Goal: Book appointment/travel/reservation

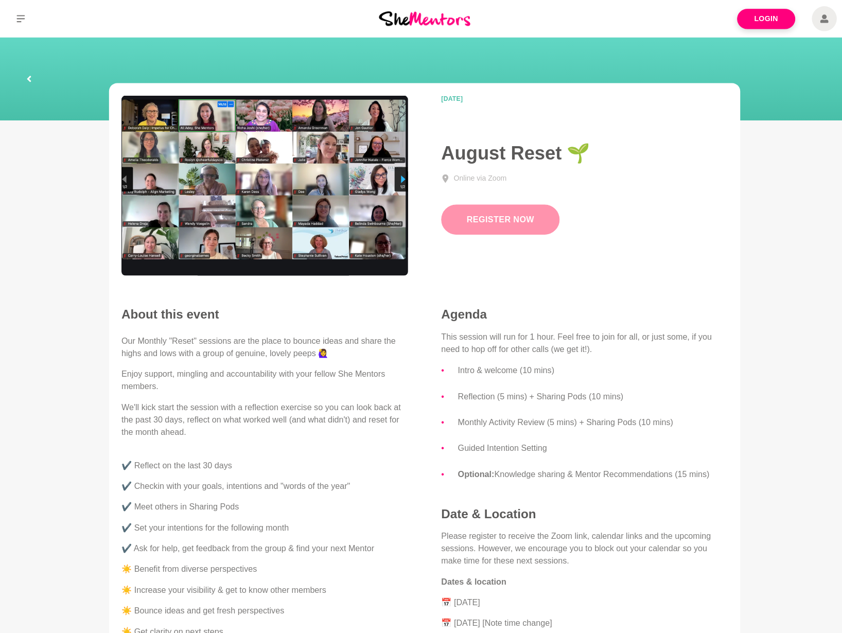
click at [478, 216] on button "Register Now" at bounding box center [495, 218] width 117 height 30
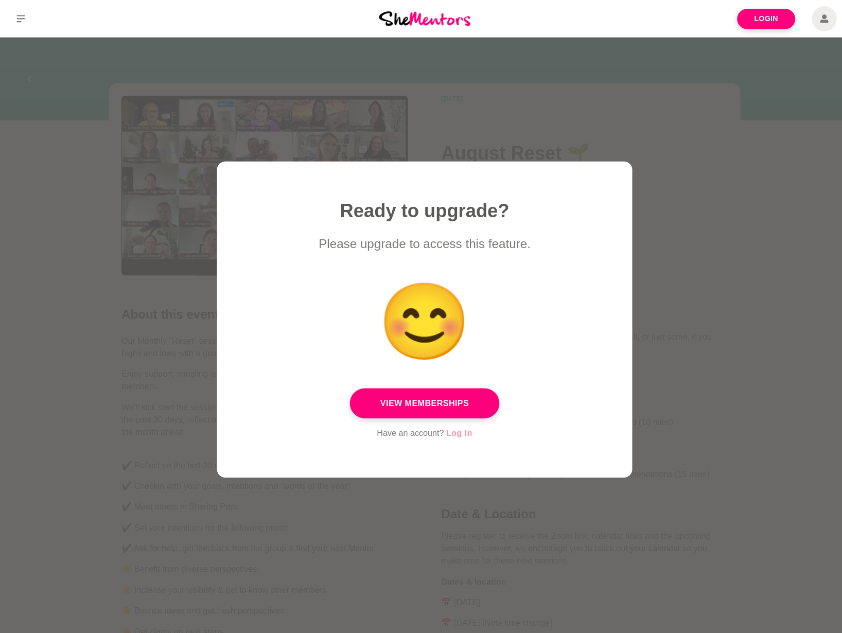
click at [455, 428] on link "Log In" at bounding box center [456, 429] width 26 height 13
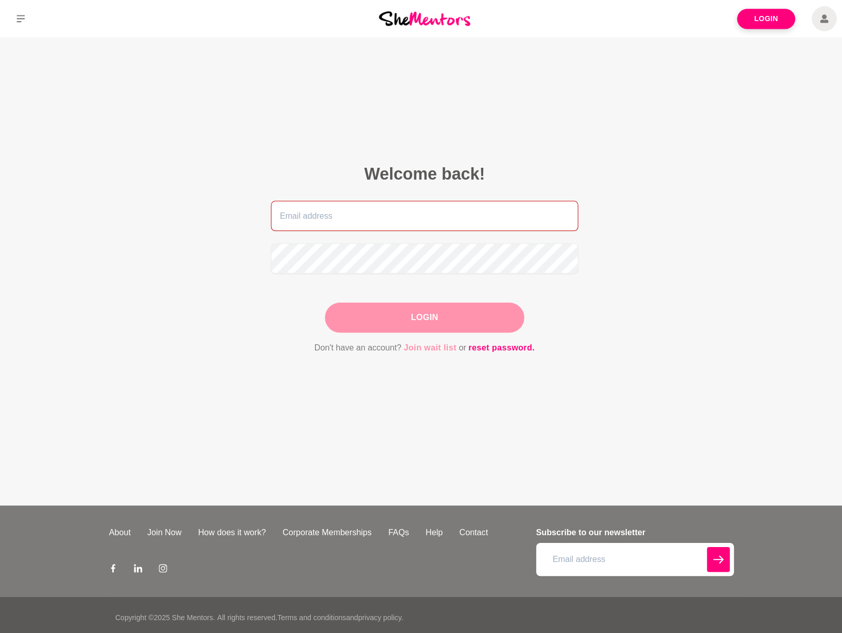
type input "[PERSON_NAME][EMAIL_ADDRESS][DOMAIN_NAME]"
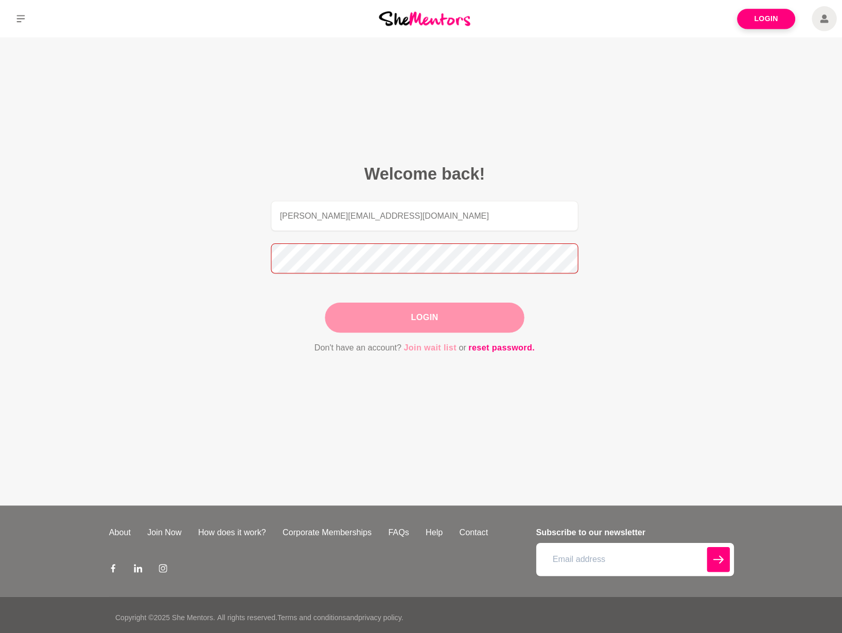
click at [421, 315] on button "Login" at bounding box center [421, 315] width 198 height 30
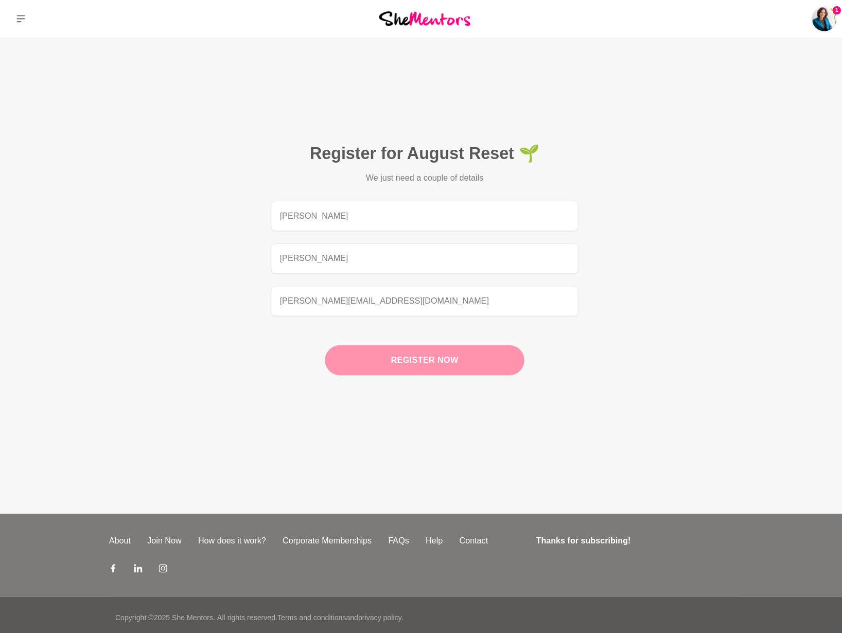
click at [415, 356] on button "Register now" at bounding box center [421, 357] width 198 height 30
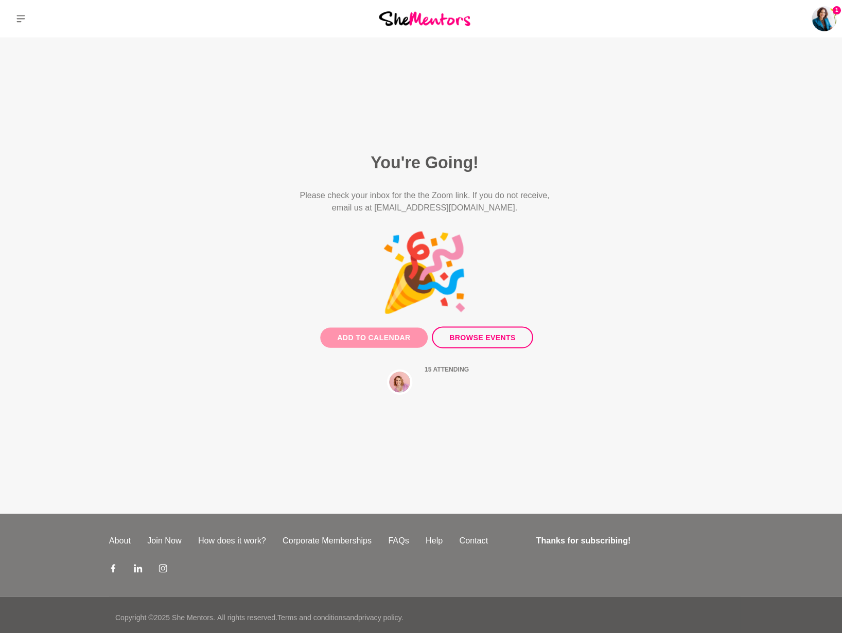
click at [394, 328] on button "Add to Calendar" at bounding box center [370, 335] width 107 height 20
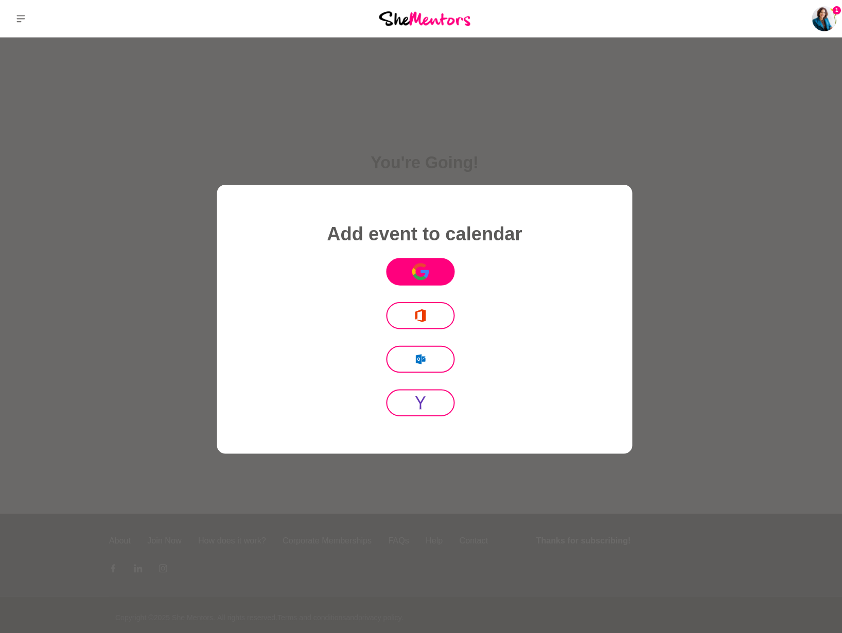
click at [411, 277] on icon "Icon Mafia" at bounding box center [417, 269] width 16 height 17
click at [573, 120] on div at bounding box center [421, 316] width 842 height 633
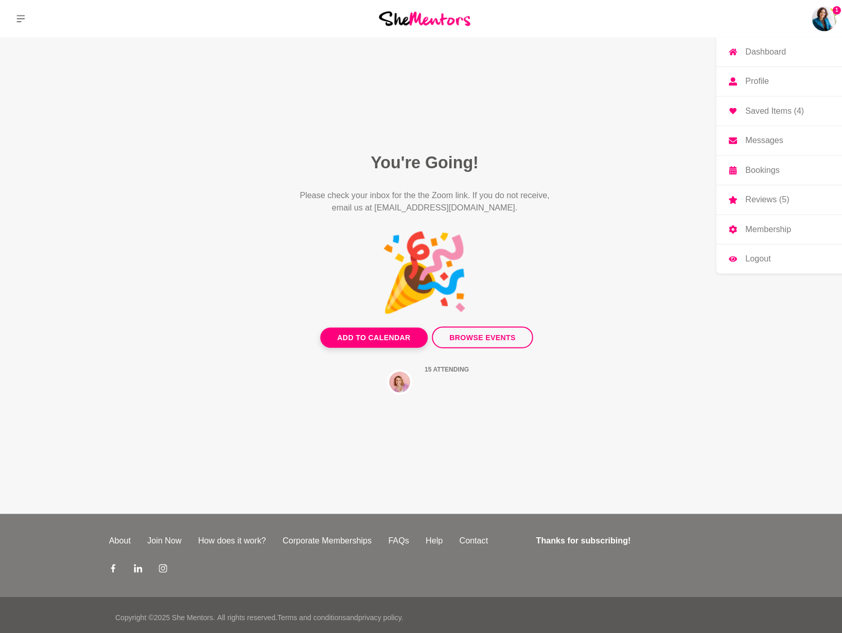
click at [814, 18] on img at bounding box center [817, 18] width 25 height 25
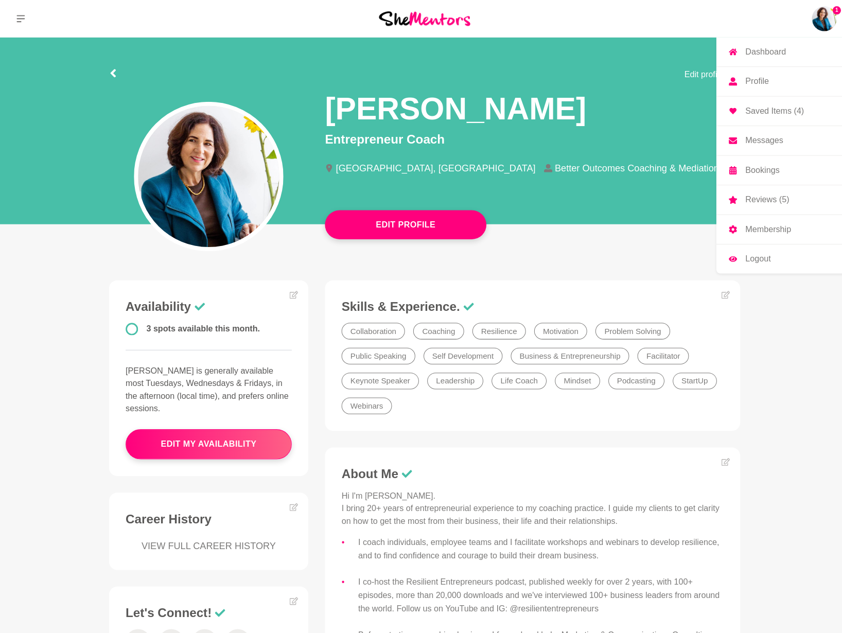
click at [761, 138] on p "Messages" at bounding box center [758, 139] width 38 height 8
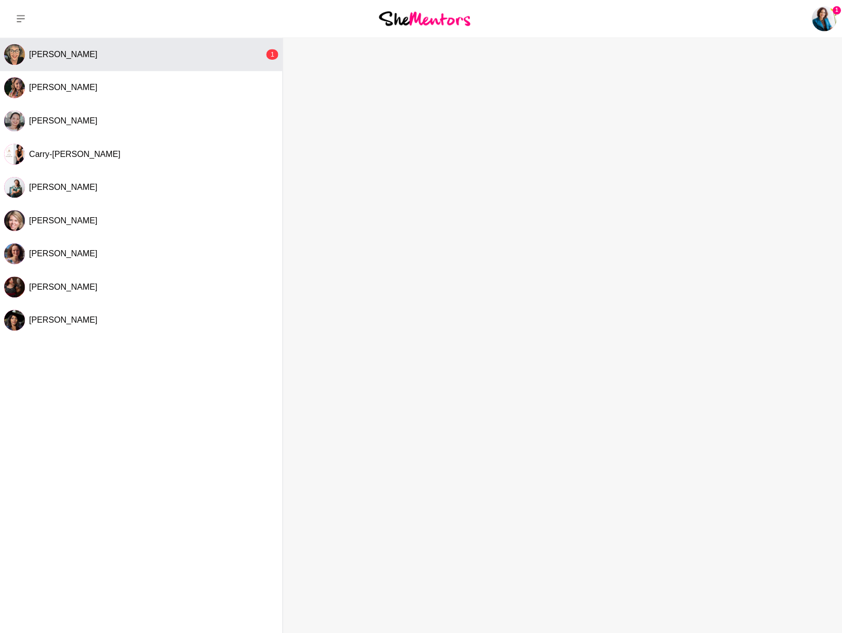
click at [169, 56] on div "[PERSON_NAME]" at bounding box center [145, 54] width 233 height 10
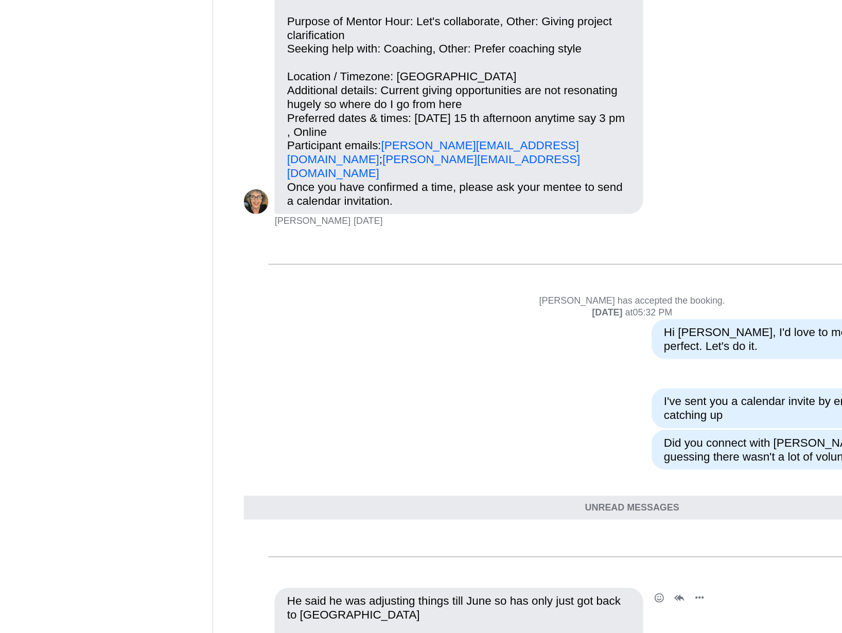
scroll to position [960, 0]
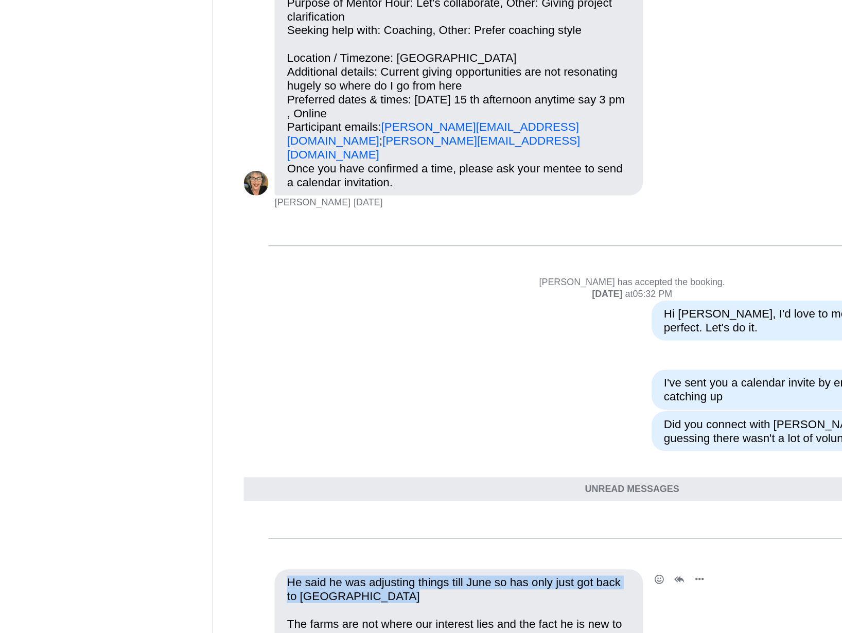
drag, startPoint x: 308, startPoint y: 371, endPoint x: 305, endPoint y: 334, distance: 37.2
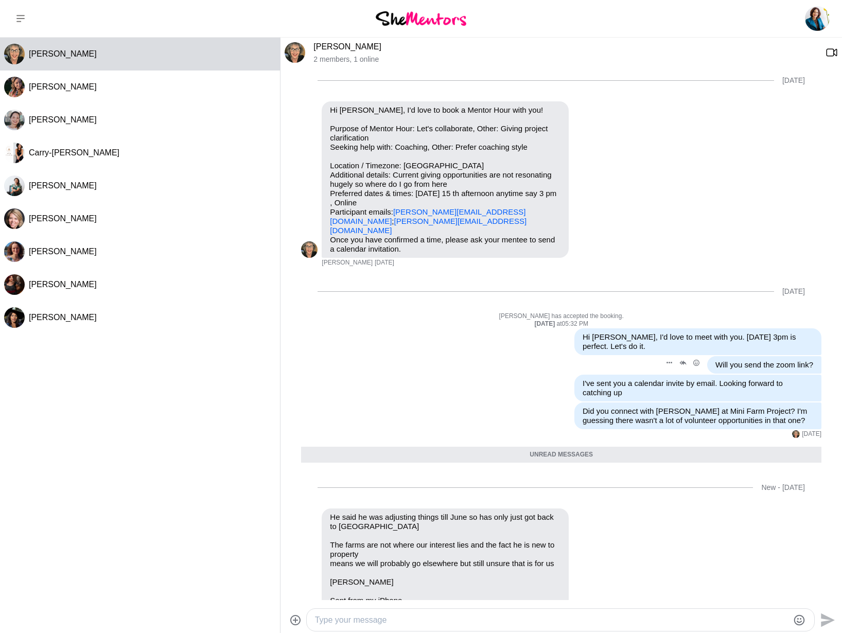
click at [391, 356] on div "Reply Pin Mark as unread Edit Message Delete Will you send the zoom link? [DATE]" at bounding box center [561, 364] width 520 height 17
click at [768, 50] on p "Dashboard" at bounding box center [759, 51] width 40 height 8
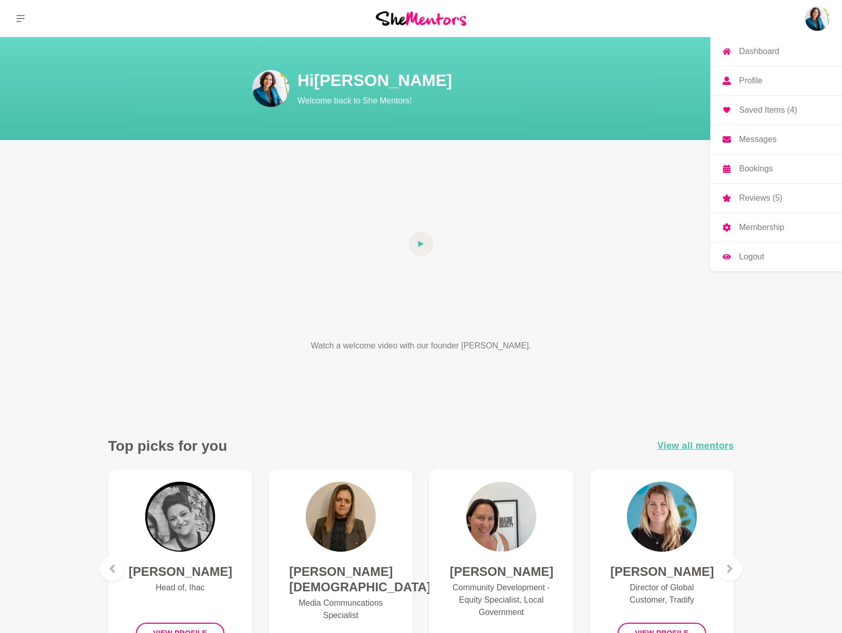
click at [766, 171] on p "Bookings" at bounding box center [756, 169] width 34 height 8
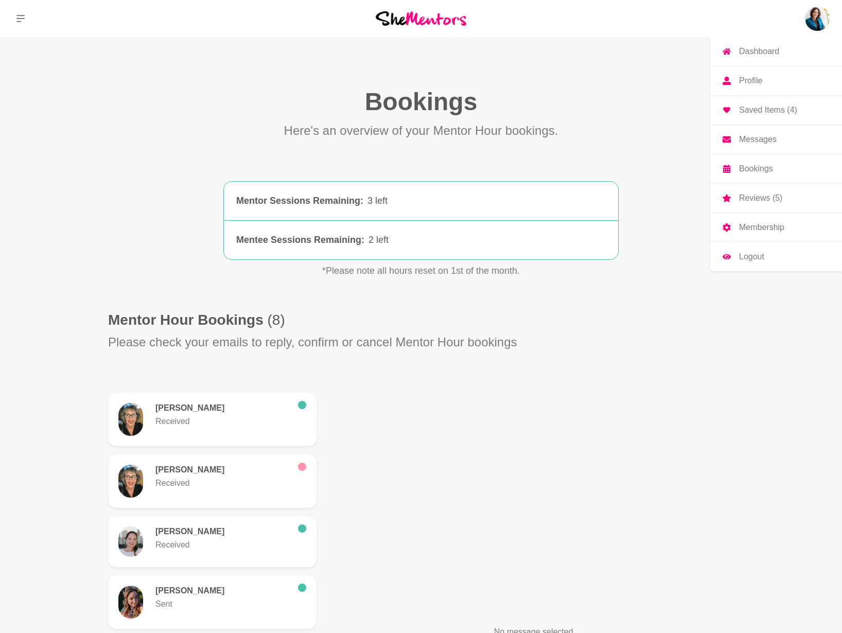
click at [750, 52] on p "Dashboard" at bounding box center [759, 51] width 40 height 8
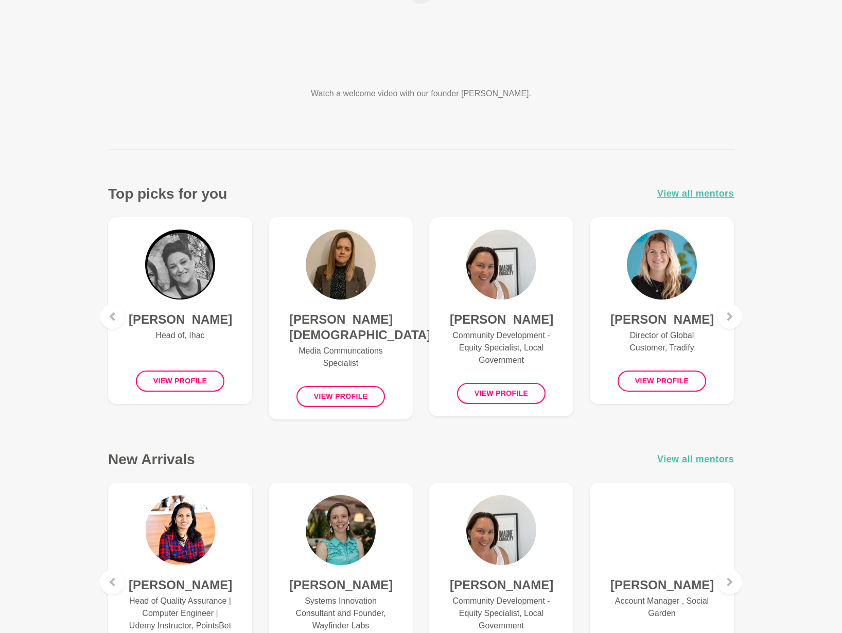
scroll to position [254, 0]
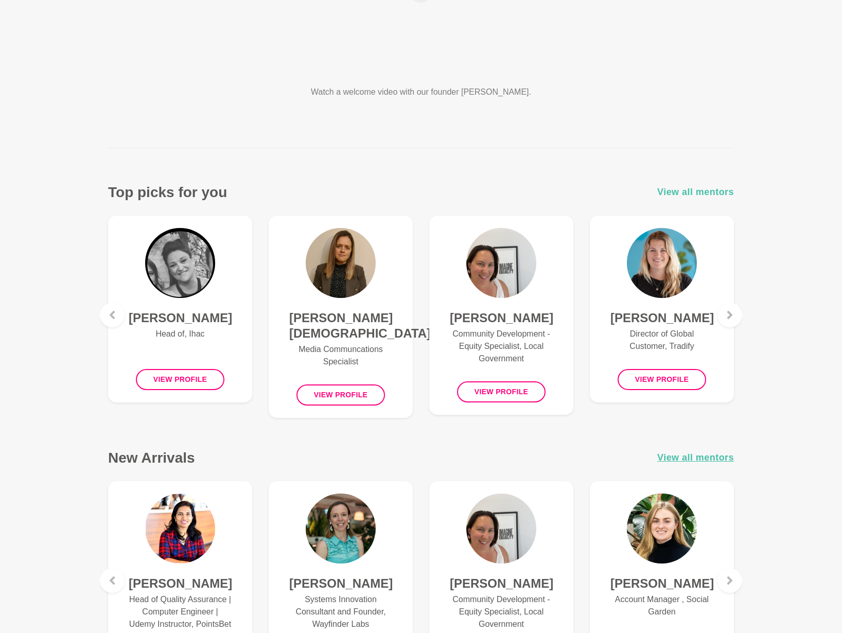
click at [669, 194] on span "View all mentors" at bounding box center [695, 192] width 77 height 15
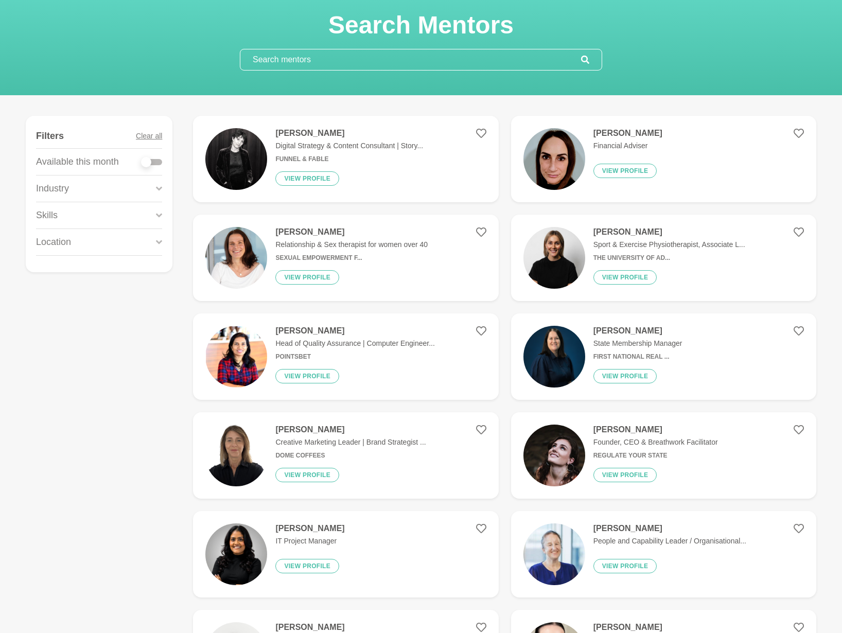
scroll to position [67, 0]
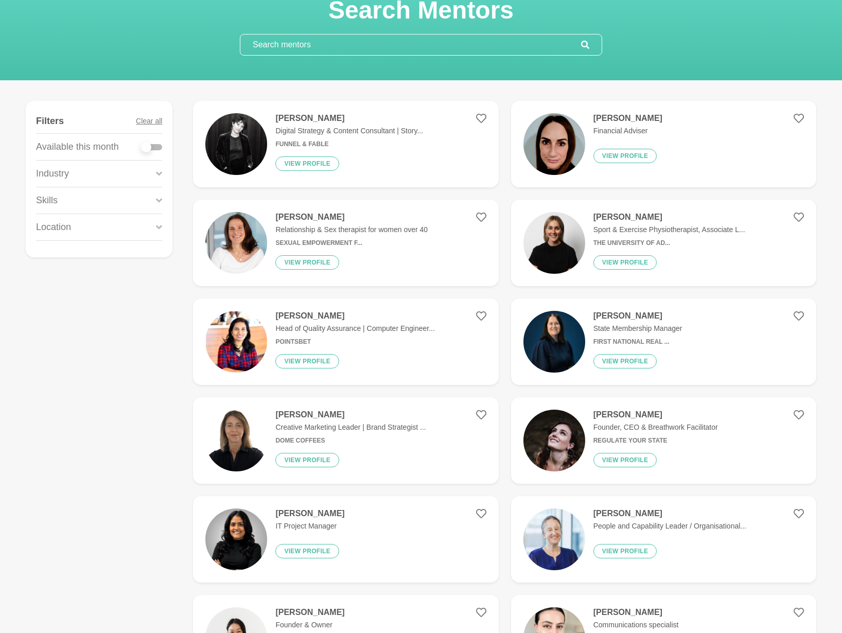
click at [158, 145] on div at bounding box center [151, 147] width 21 height 6
checkbox input "true"
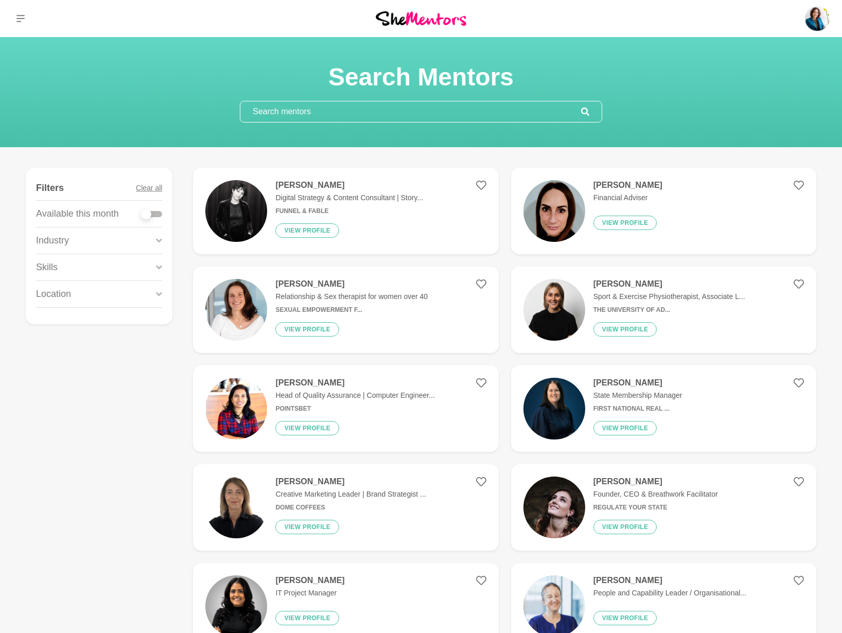
click at [153, 240] on div "Industry" at bounding box center [99, 240] width 126 height 26
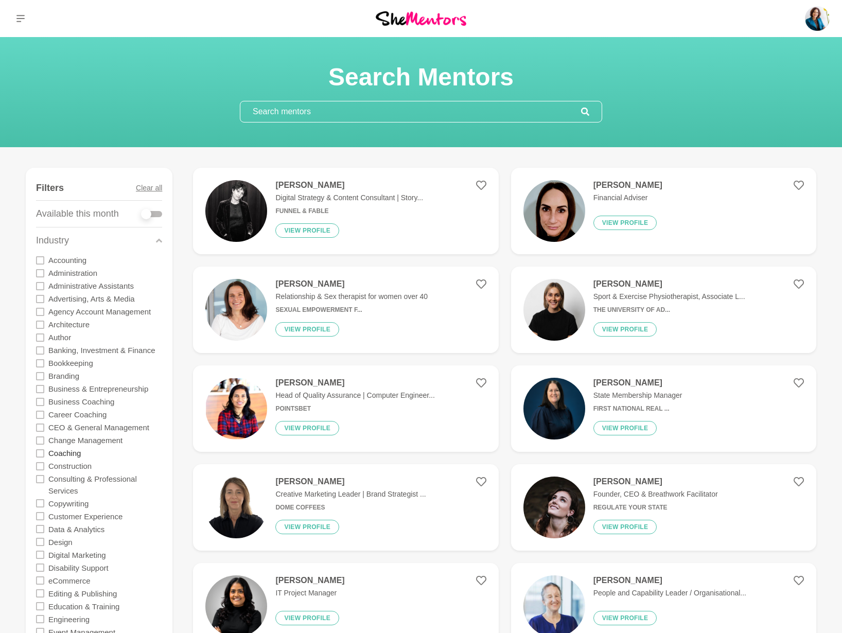
click at [63, 447] on label "Coaching" at bounding box center [64, 453] width 32 height 13
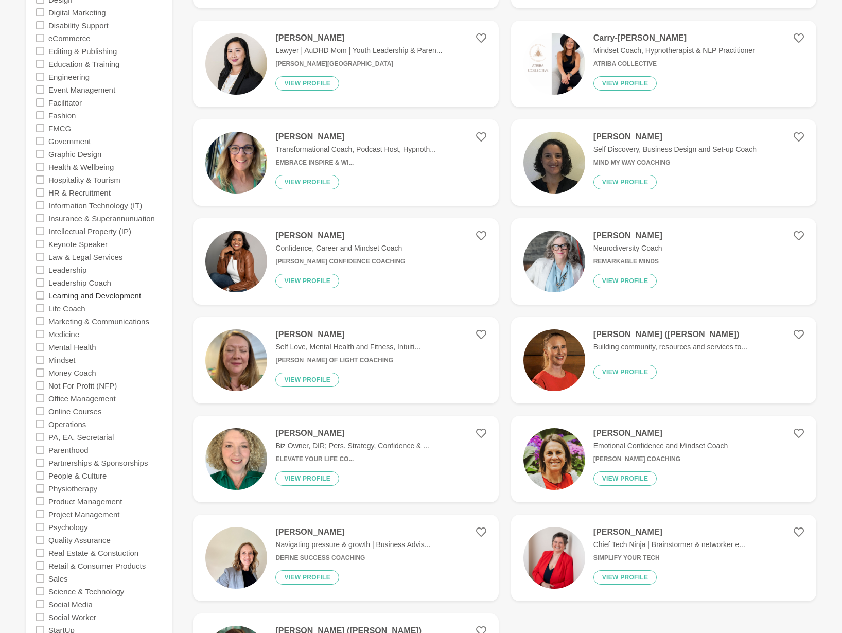
scroll to position [544, 0]
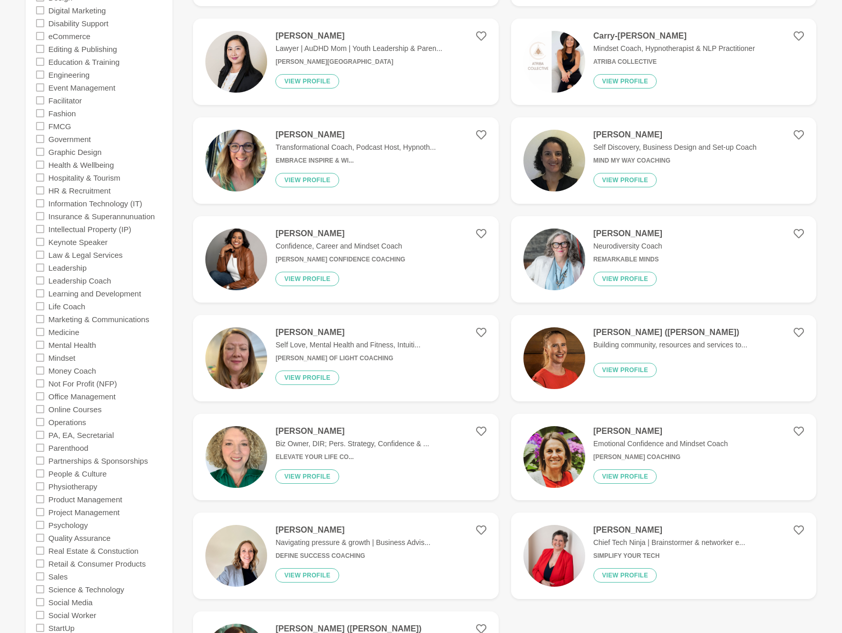
click at [40, 276] on icon at bounding box center [40, 280] width 8 height 8
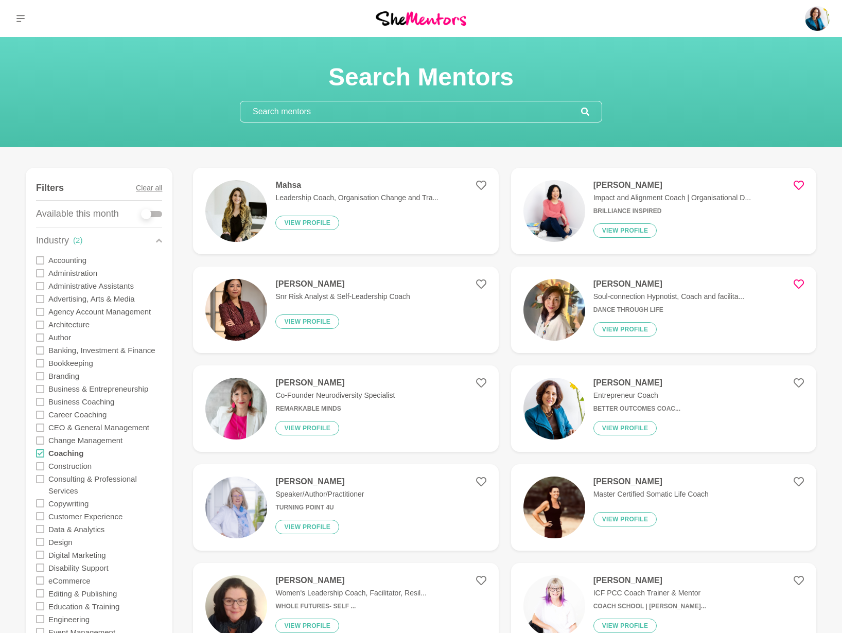
click at [40, 398] on icon at bounding box center [40, 402] width 8 height 8
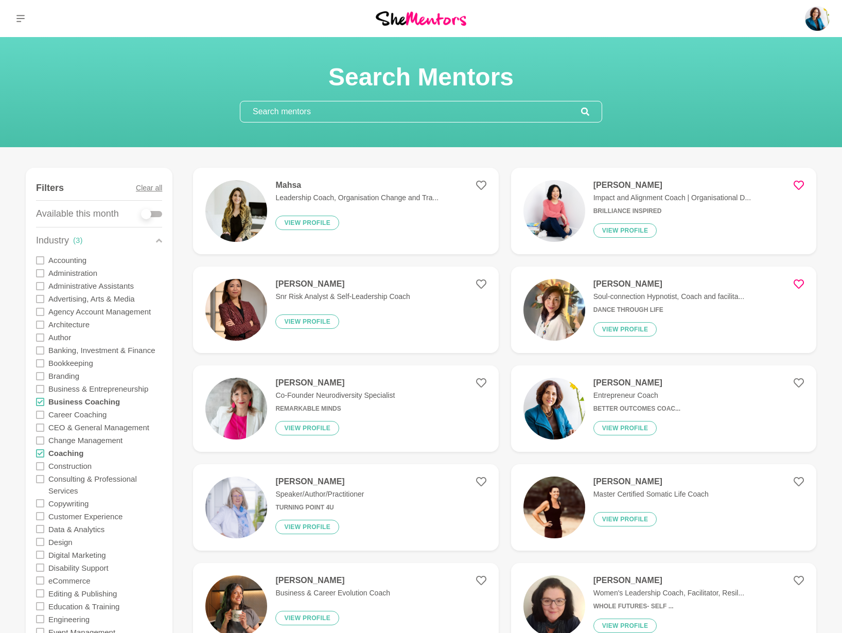
click at [40, 411] on icon at bounding box center [40, 415] width 8 height 8
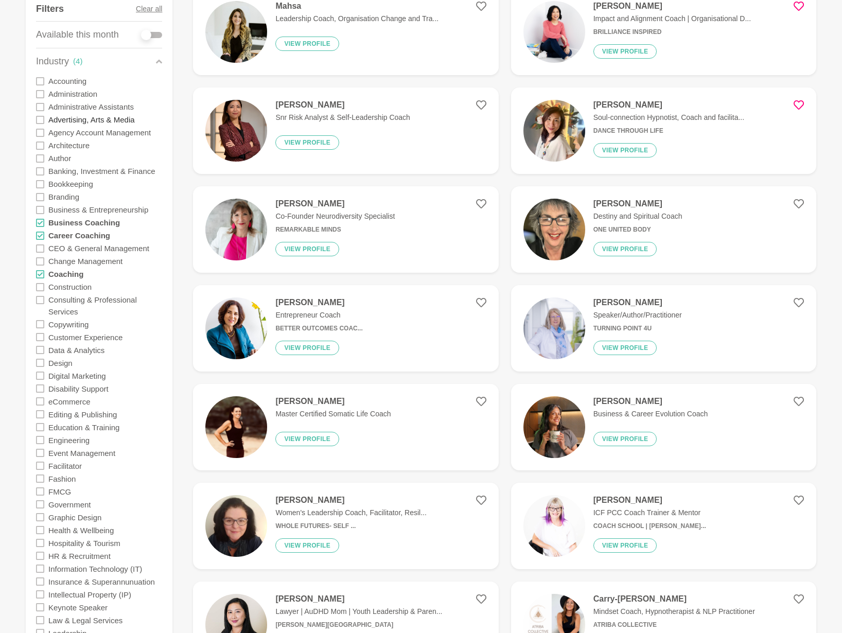
scroll to position [182, 0]
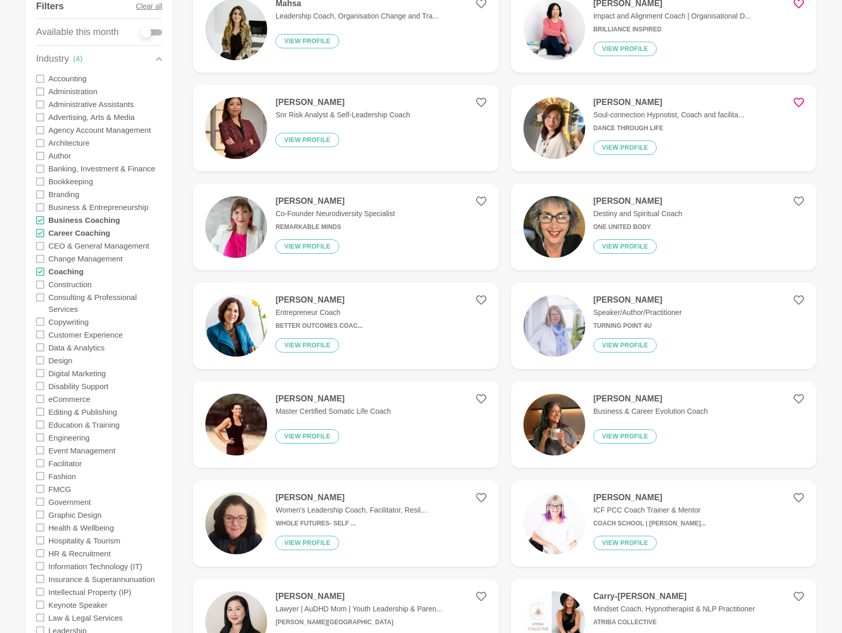
click at [160, 30] on div at bounding box center [151, 32] width 21 height 6
checkbox input "true"
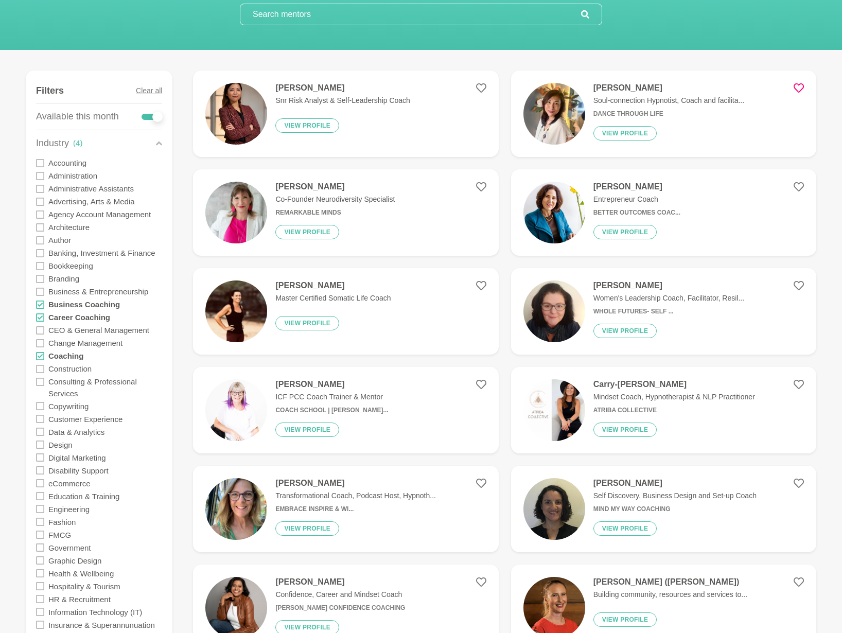
scroll to position [108, 0]
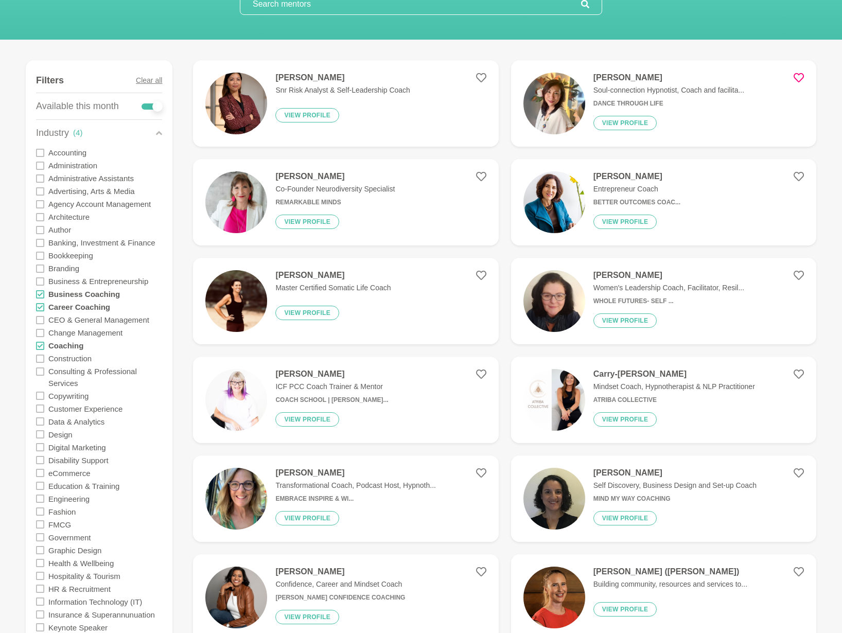
click at [160, 133] on icon at bounding box center [159, 133] width 6 height 14
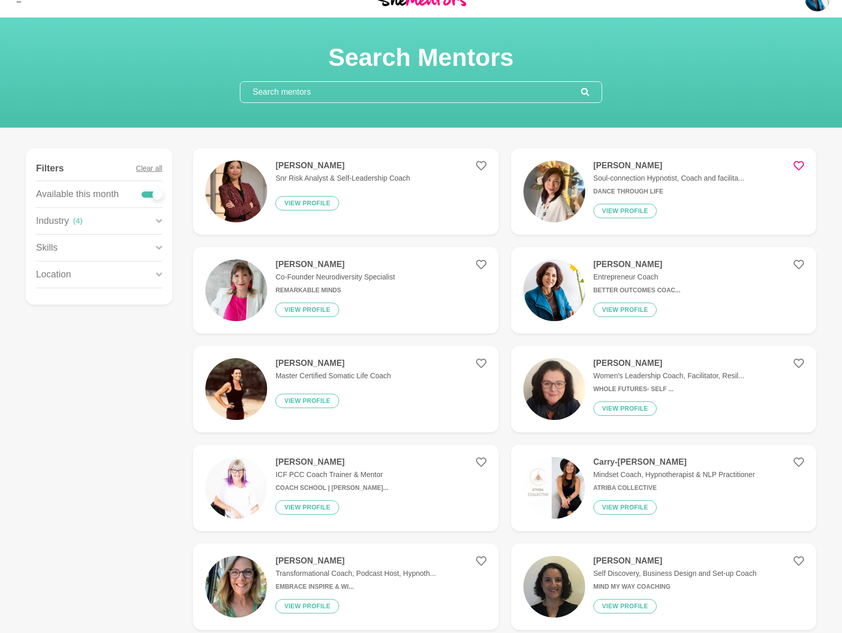
scroll to position [19, 0]
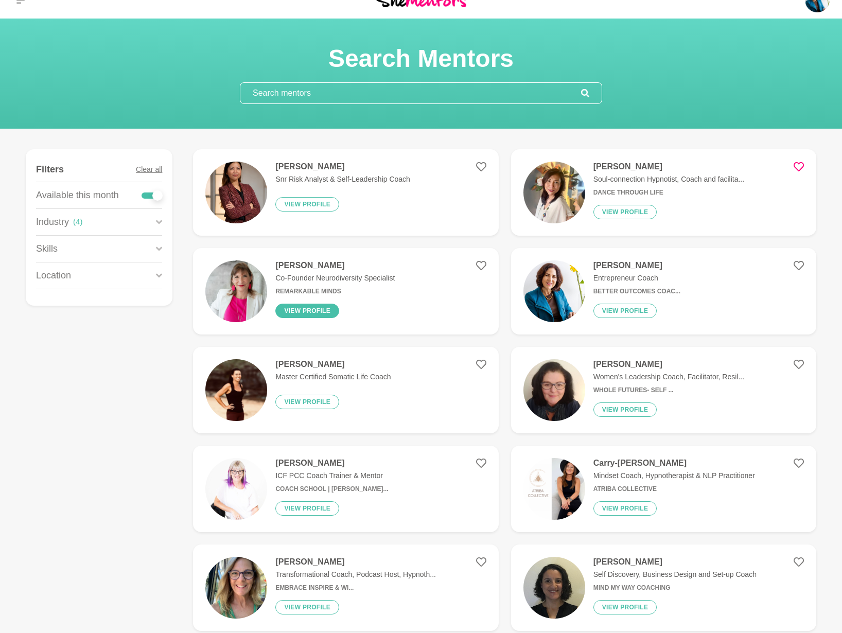
click at [311, 309] on button "View profile" at bounding box center [307, 311] width 64 height 14
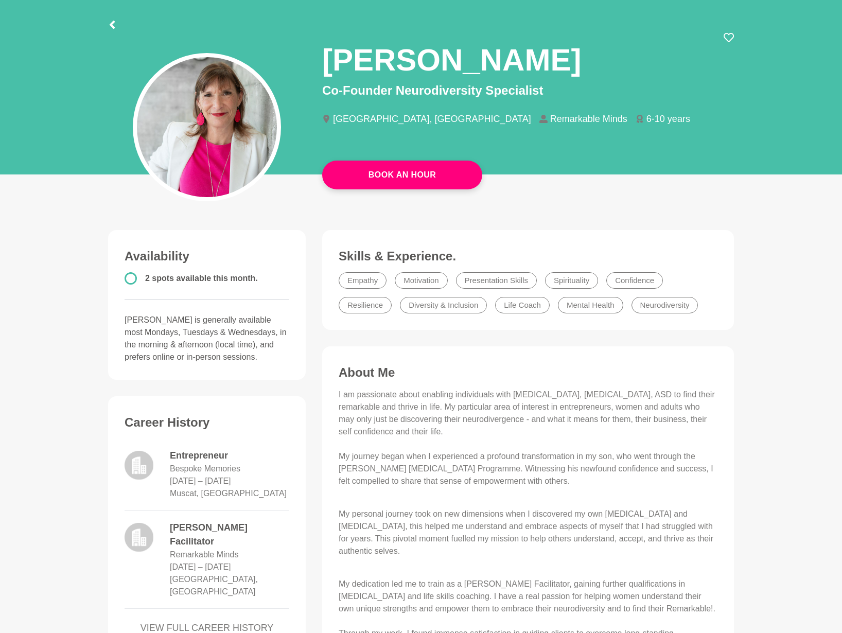
scroll to position [41, 0]
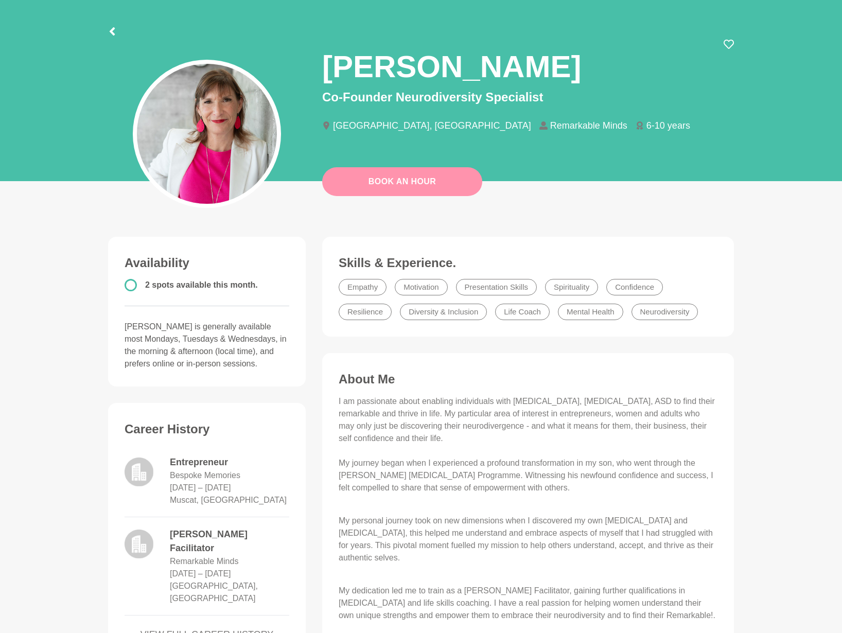
click at [416, 183] on link "Book An Hour" at bounding box center [402, 181] width 160 height 29
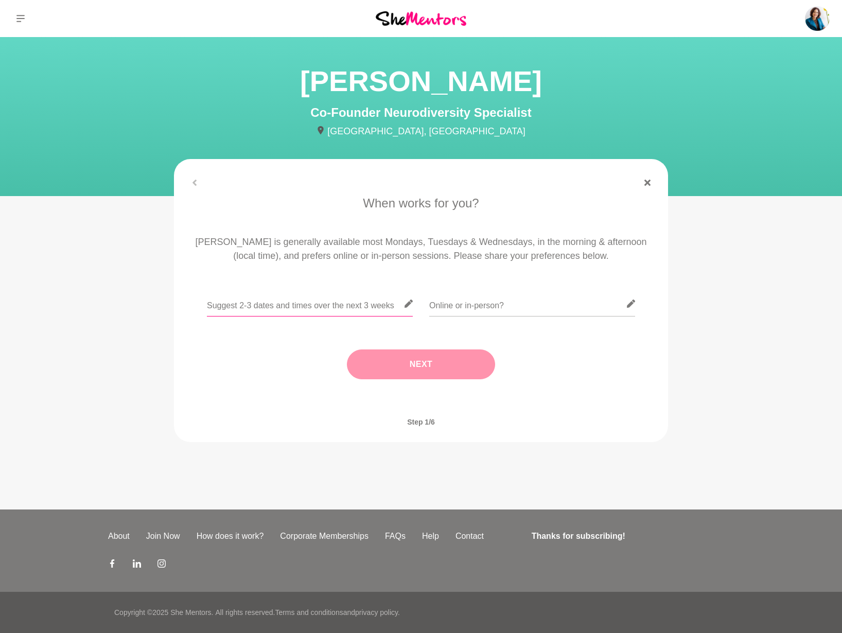
click at [324, 307] on input "text" at bounding box center [310, 303] width 206 height 25
type input "[DATE] or [DATE] - flexi with time"
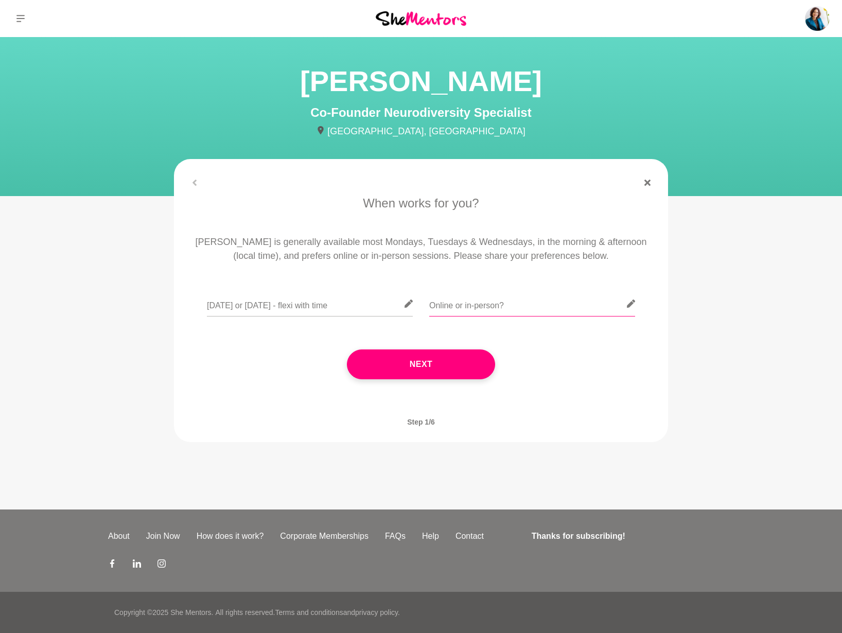
click at [459, 303] on input "text" at bounding box center [532, 303] width 206 height 25
type input "online - I'm in [GEOGRAPHIC_DATA]"
click at [449, 364] on button "Next" at bounding box center [421, 364] width 148 height 30
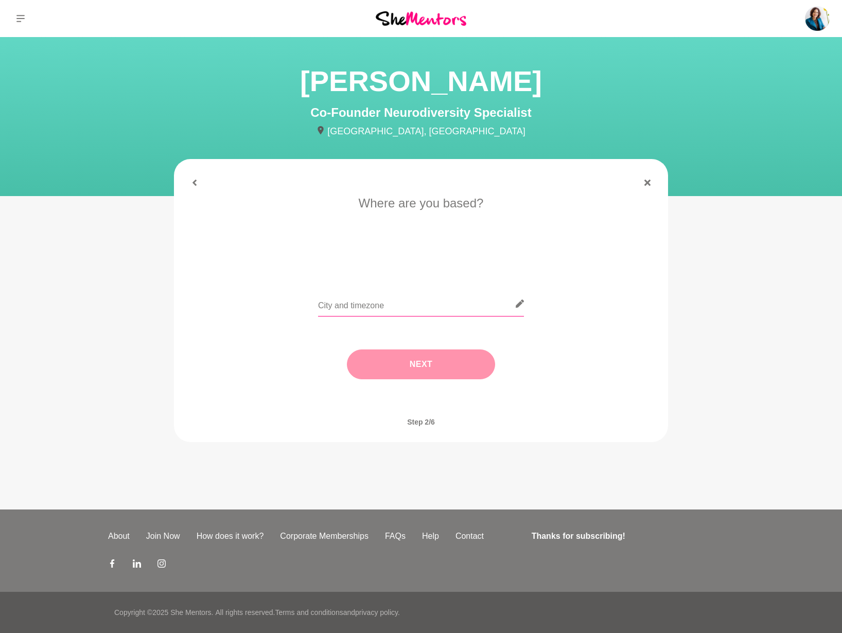
click at [402, 307] on input "text" at bounding box center [421, 303] width 206 height 25
type input "Brisbane AEST"
click at [412, 359] on button "Next" at bounding box center [421, 364] width 148 height 30
click at [396, 305] on input "text" at bounding box center [421, 303] width 206 height 25
type input "Your coaching practice"
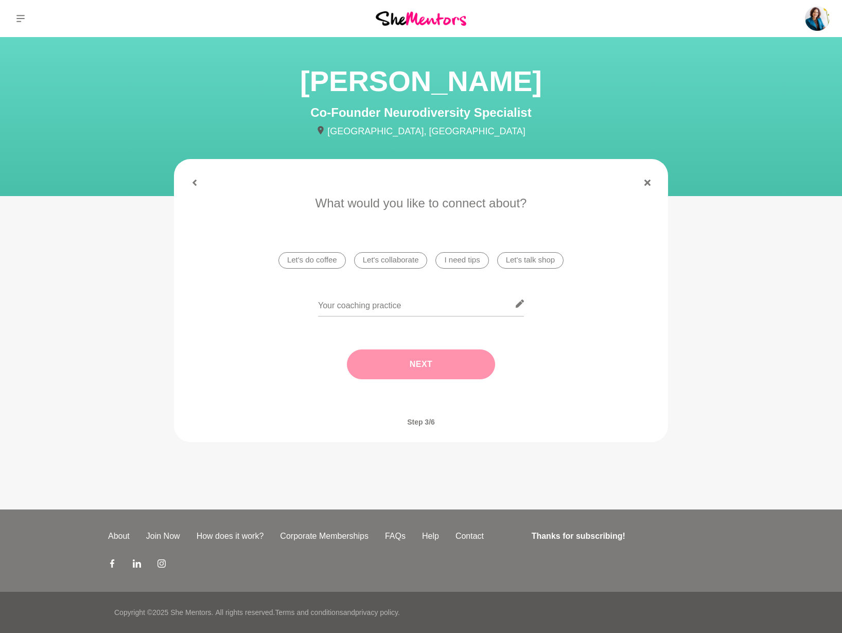
click at [418, 359] on button "Next" at bounding box center [421, 364] width 148 height 30
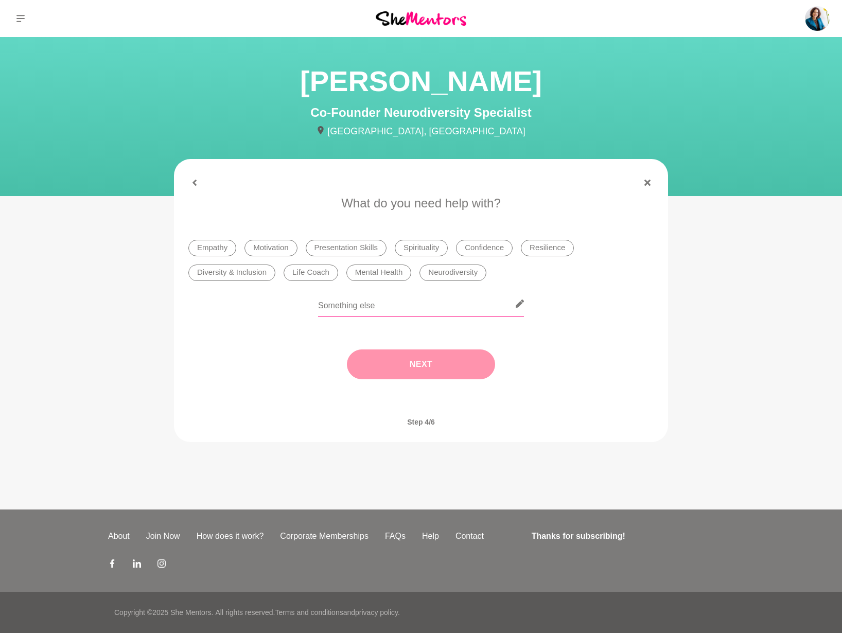
click at [352, 311] on input "text" at bounding box center [421, 303] width 206 height 25
type input "Collaboration - my clients may need your services"
click at [441, 363] on button "Next" at bounding box center [421, 364] width 148 height 30
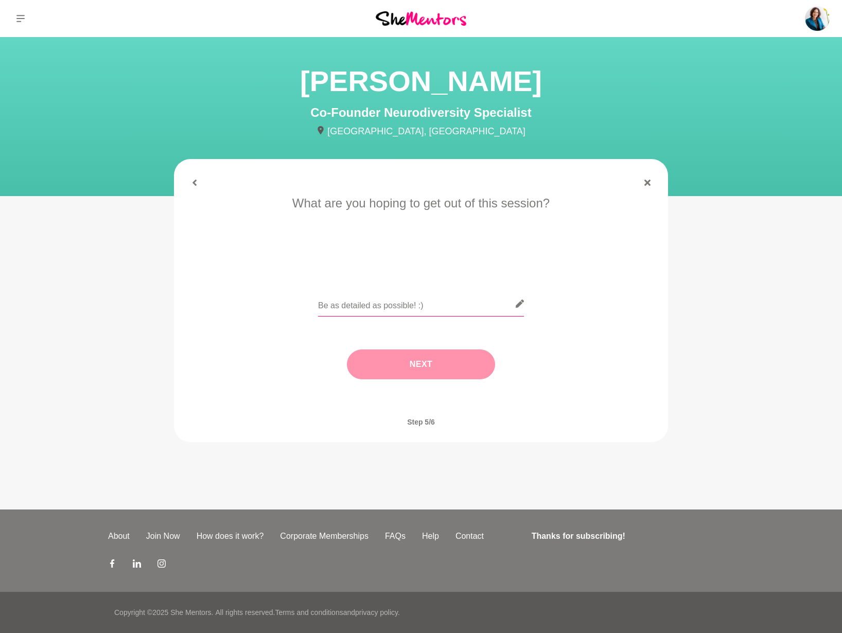
click at [421, 304] on input "text" at bounding box center [421, 303] width 206 height 25
type input "I'd love to learn more about your business and how you help people"
click at [413, 362] on button "Next" at bounding box center [421, 364] width 148 height 30
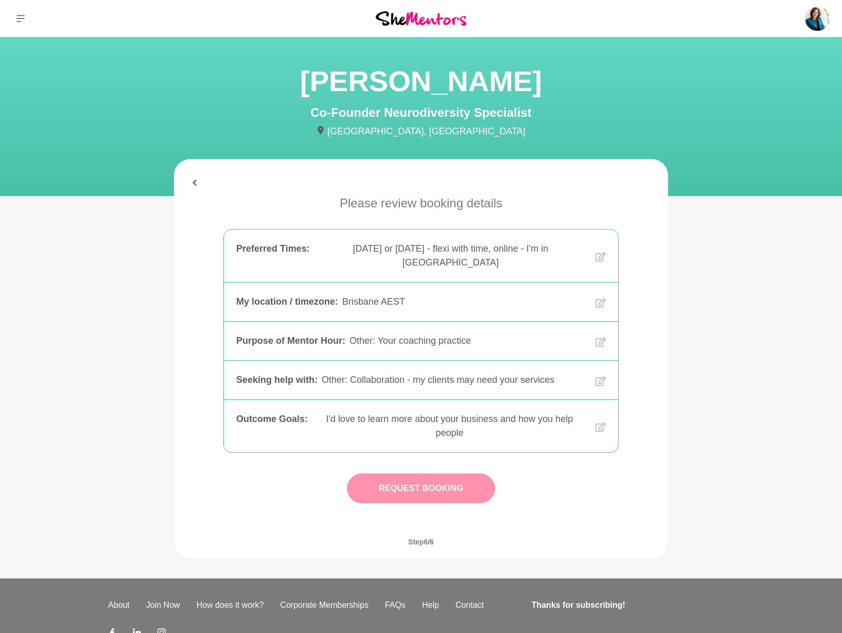
click at [446, 473] on button "Request Booking" at bounding box center [421, 488] width 148 height 30
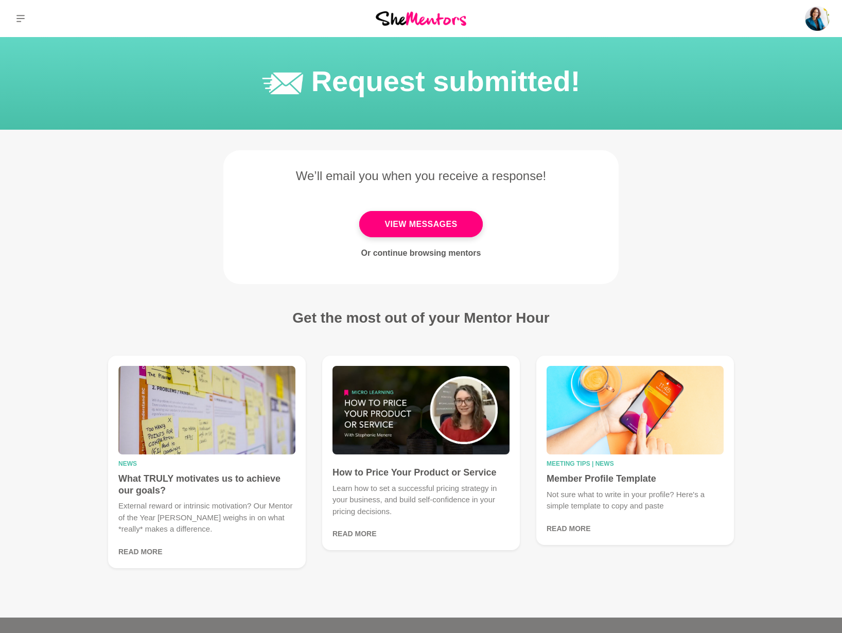
click at [422, 255] on link "Or continue browsing mentors" at bounding box center [421, 253] width 120 height 9
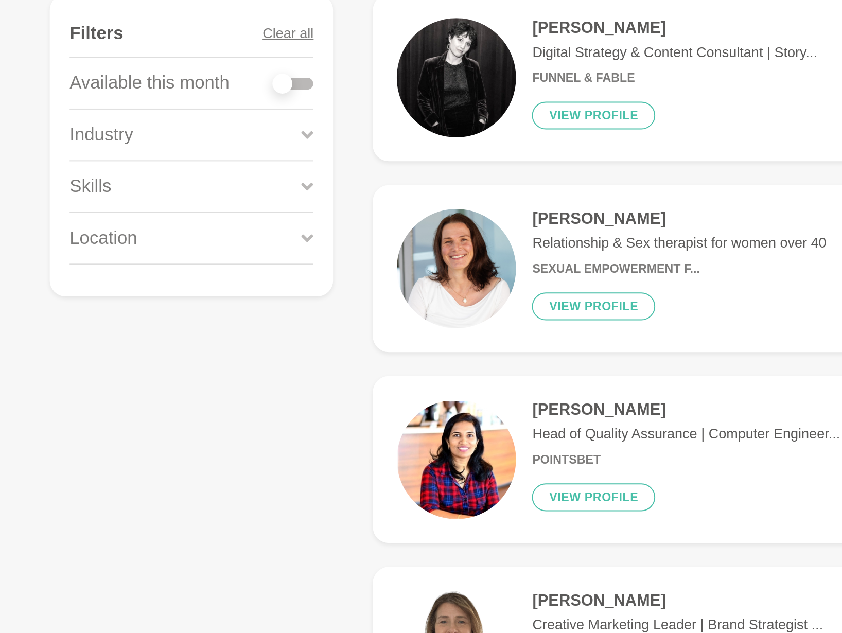
scroll to position [28, 0]
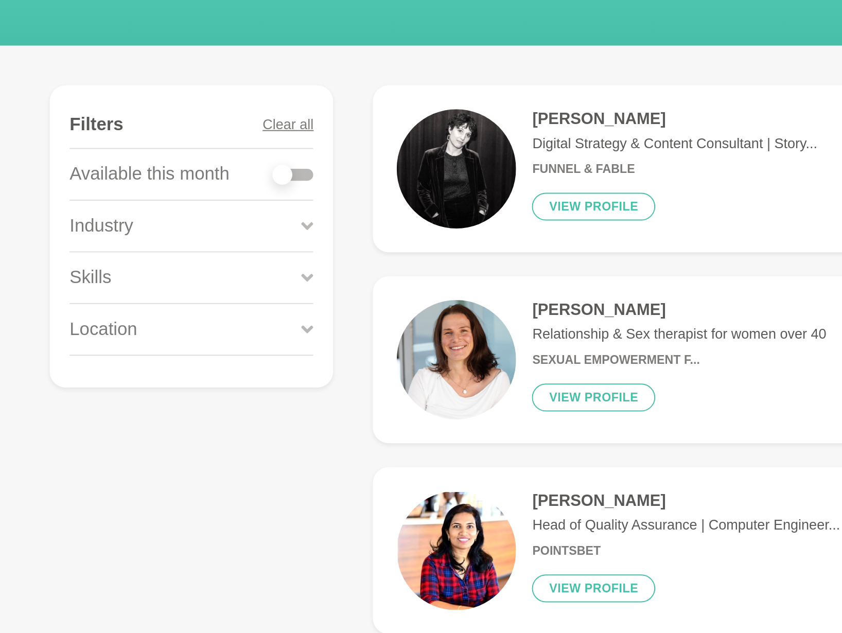
click at [158, 183] on div at bounding box center [151, 186] width 21 height 6
checkbox input "true"
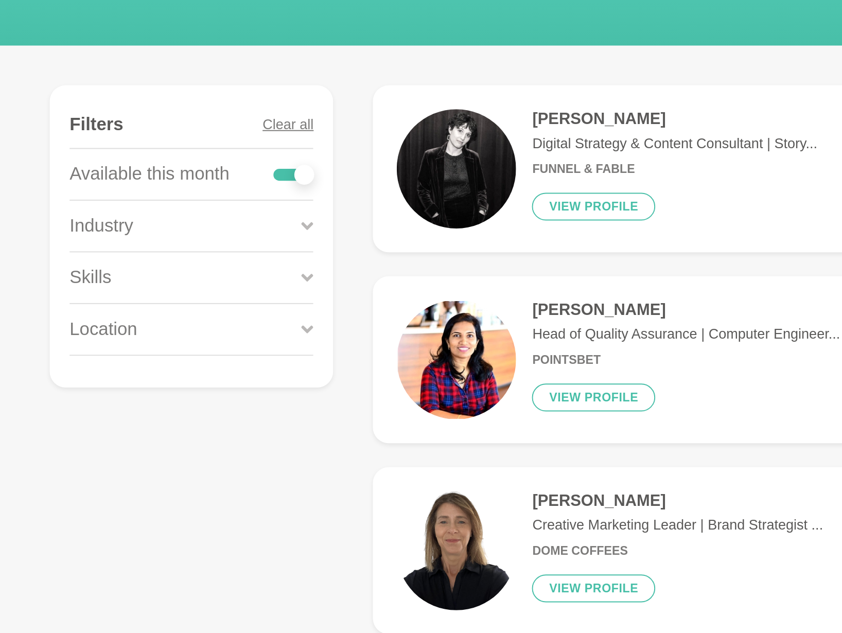
click at [159, 205] on icon at bounding box center [159, 212] width 6 height 14
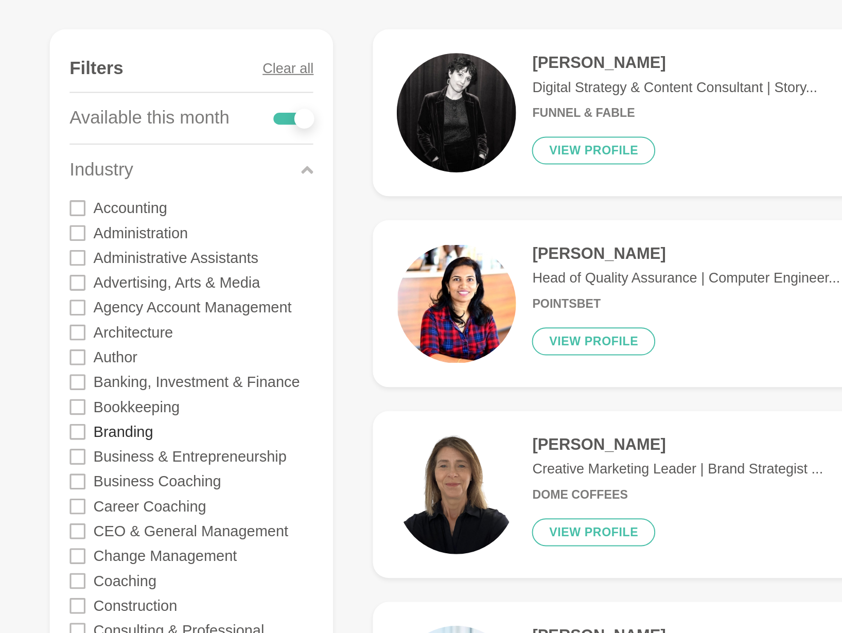
scroll to position [28, 0]
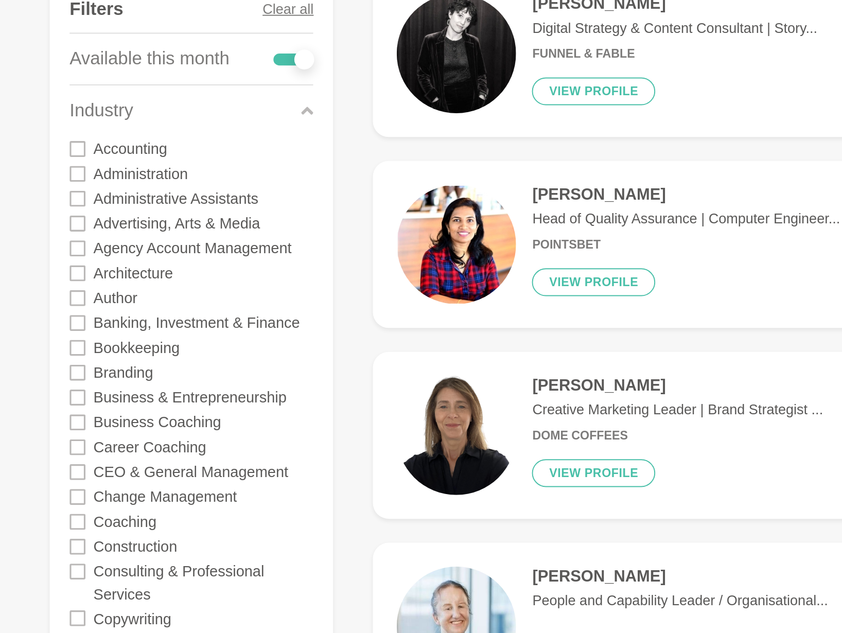
click at [41, 369] on icon at bounding box center [40, 373] width 8 height 8
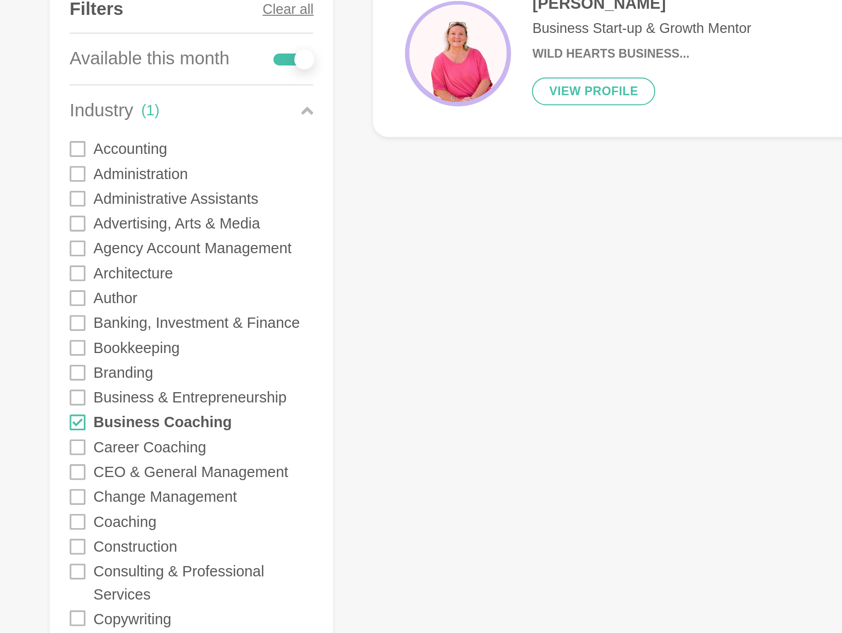
click at [40, 382] on icon at bounding box center [40, 386] width 8 height 8
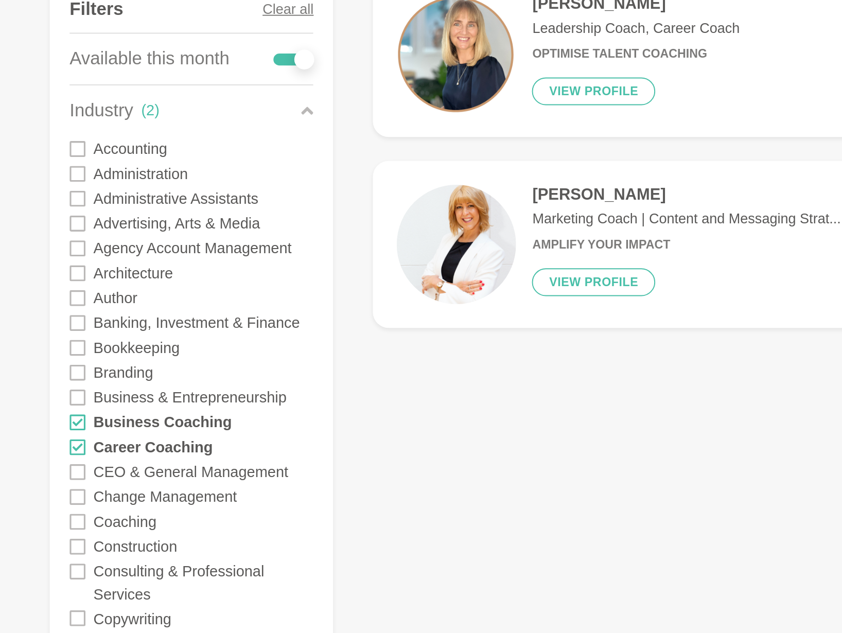
click at [42, 421] on icon at bounding box center [40, 425] width 8 height 8
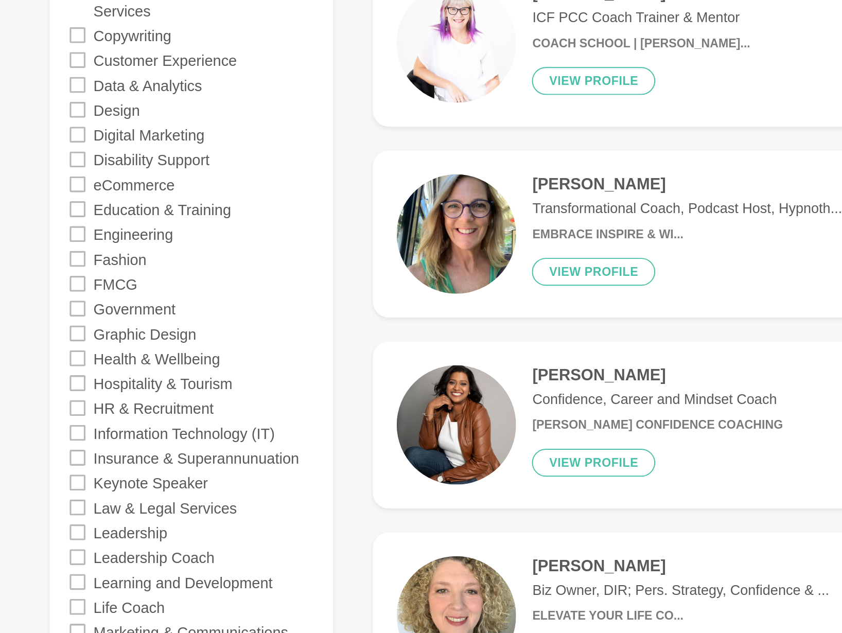
scroll to position [180, 0]
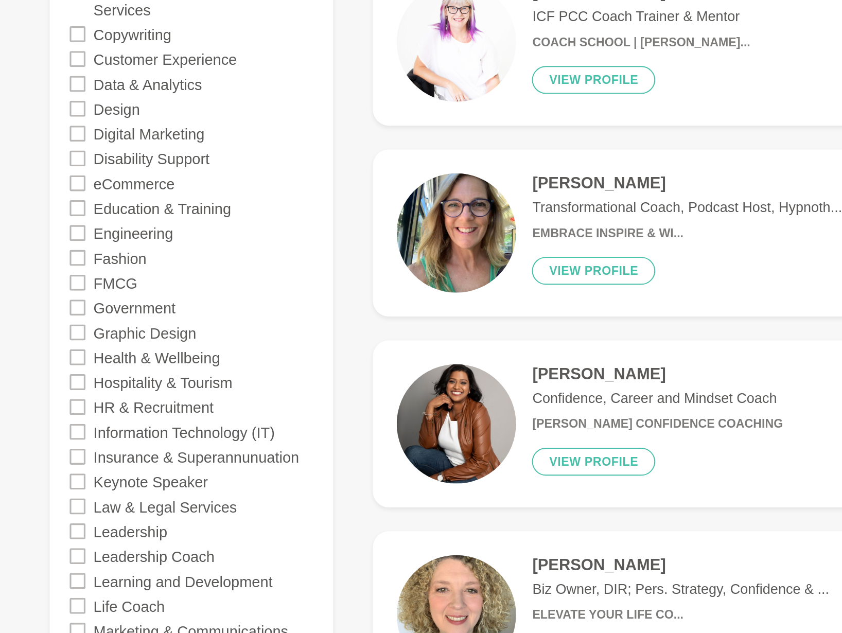
click at [41, 589] on icon at bounding box center [40, 593] width 8 height 8
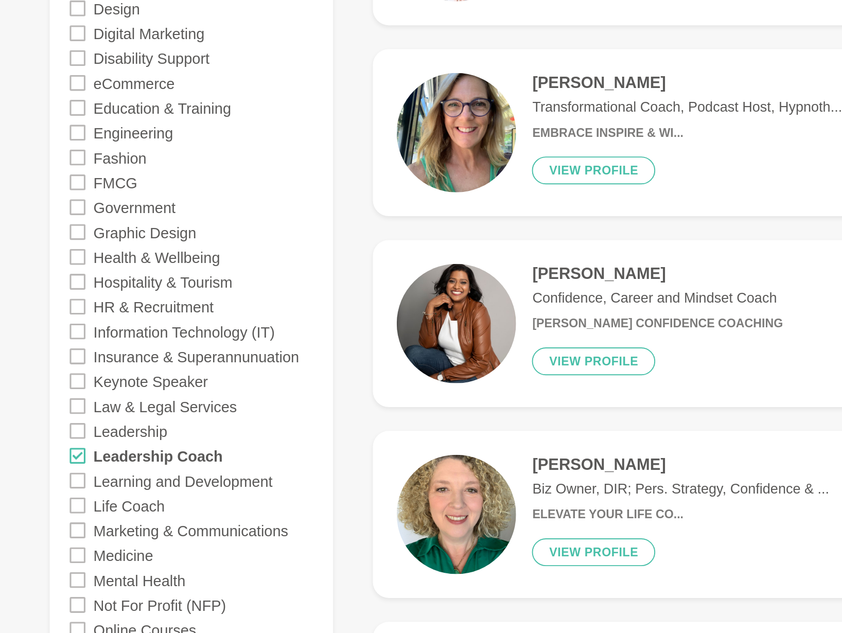
scroll to position [246, 0]
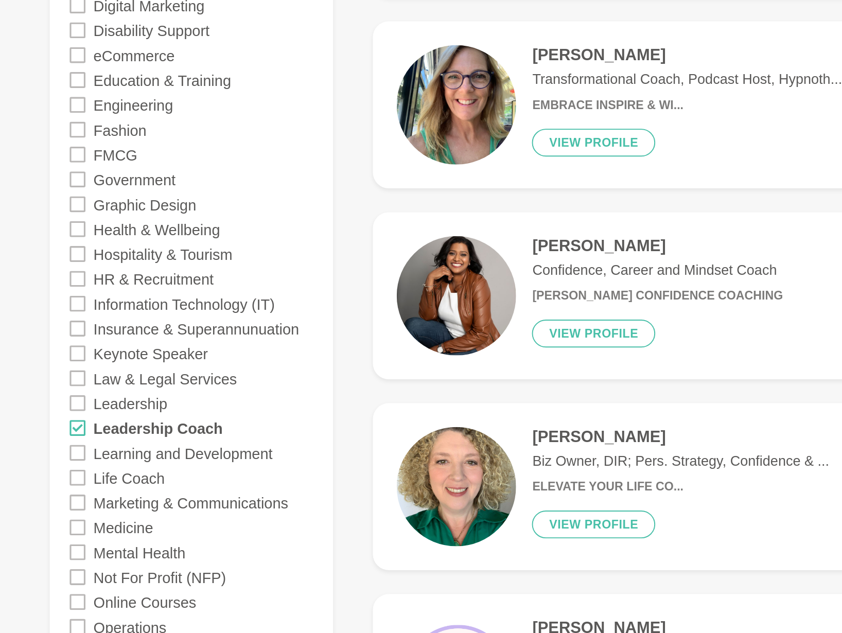
click at [39, 549] on icon at bounding box center [40, 553] width 8 height 8
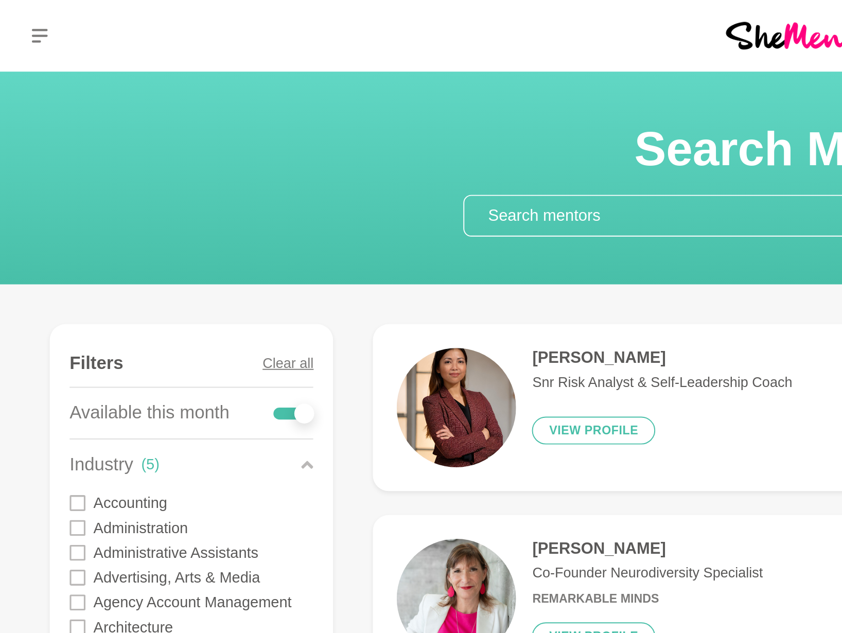
click at [160, 240] on icon at bounding box center [159, 240] width 6 height 4
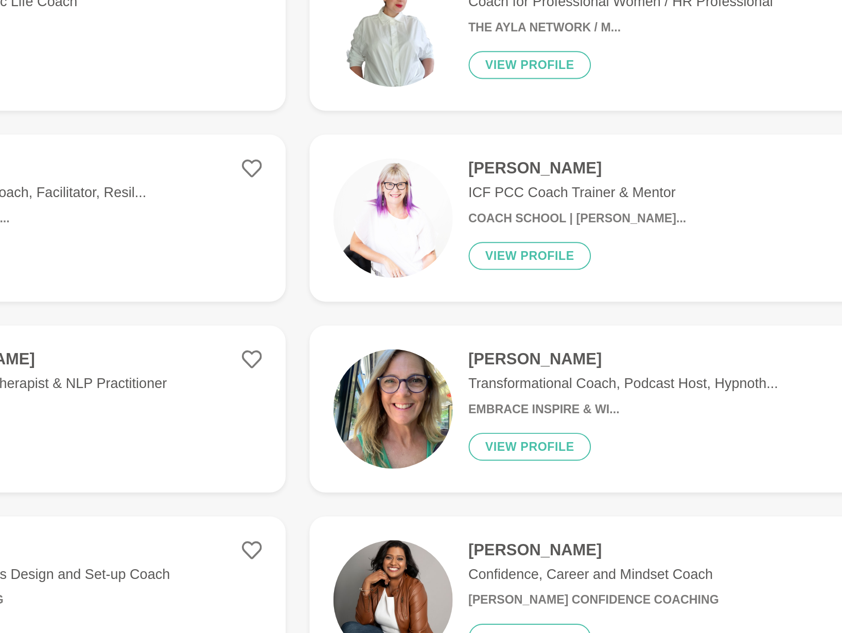
scroll to position [91, 0]
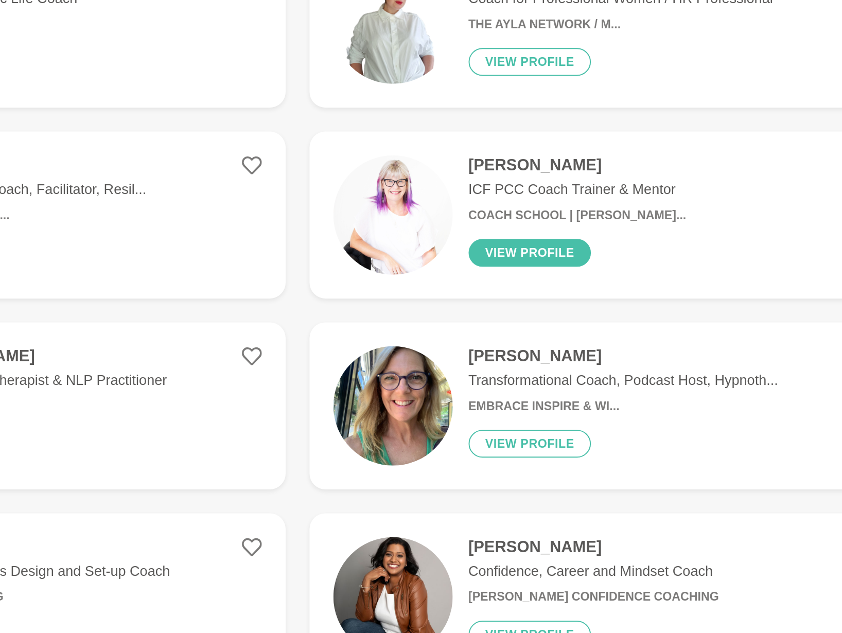
click at [593, 429] on button "View profile" at bounding box center [625, 436] width 64 height 14
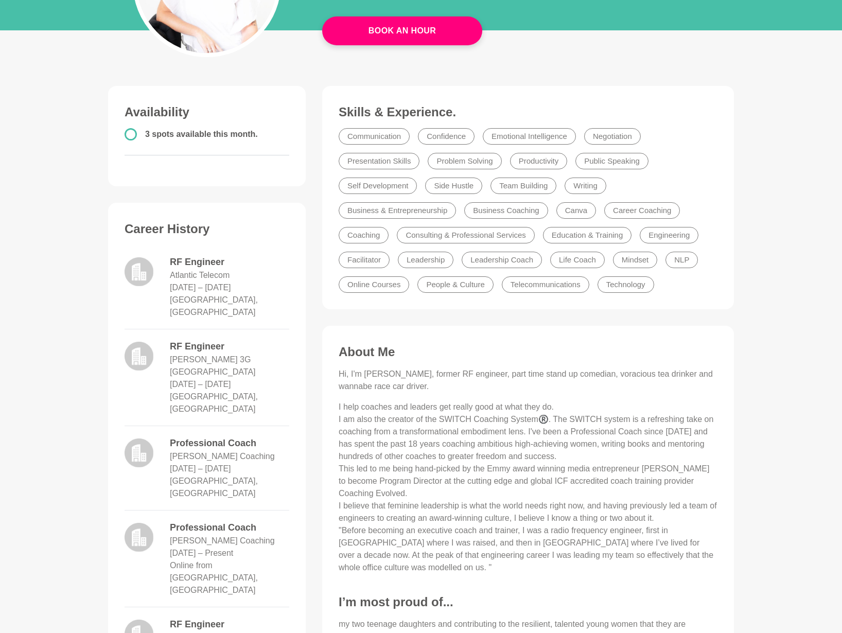
scroll to position [190, 0]
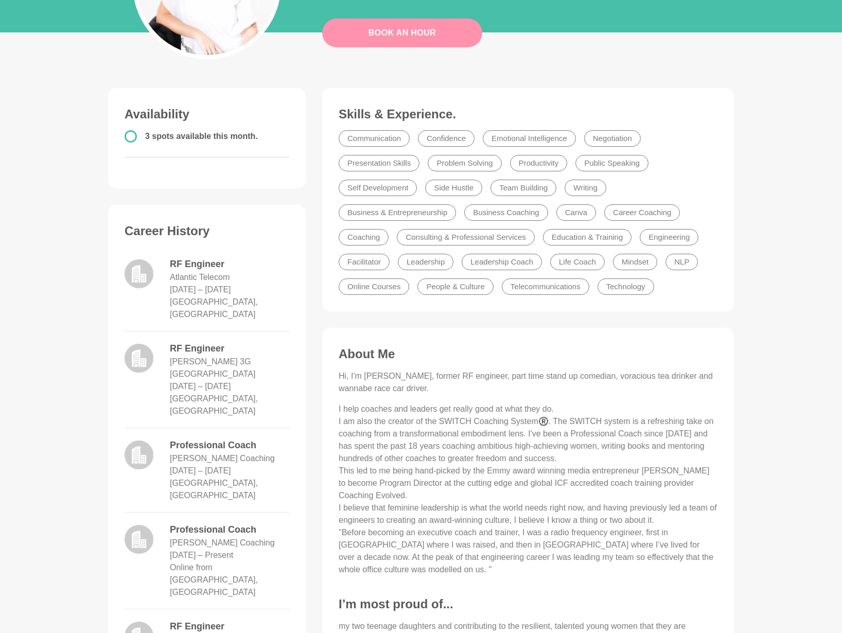
click at [399, 34] on link "Book An Hour" at bounding box center [402, 33] width 160 height 29
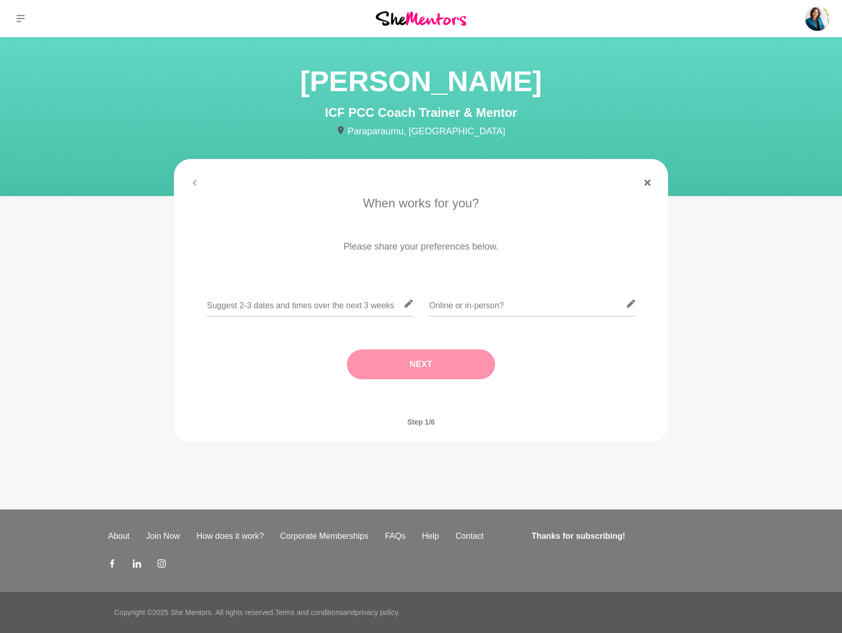
click at [402, 246] on p "Please share your preferences below." at bounding box center [420, 247] width 465 height 14
click at [396, 206] on p "When works for you?" at bounding box center [420, 203] width 465 height 19
click at [645, 180] on icon at bounding box center [647, 183] width 6 height 6
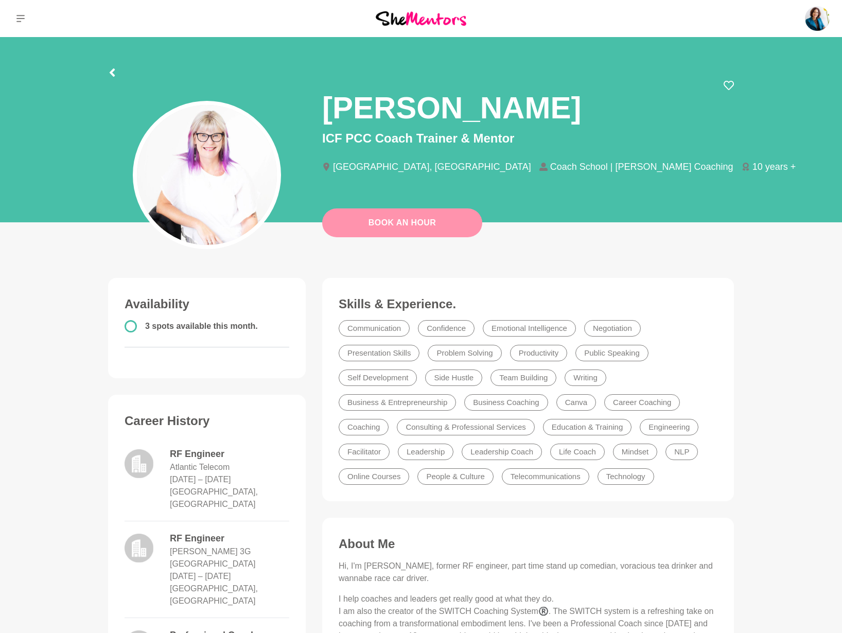
click at [404, 225] on link "Book An Hour" at bounding box center [402, 222] width 160 height 29
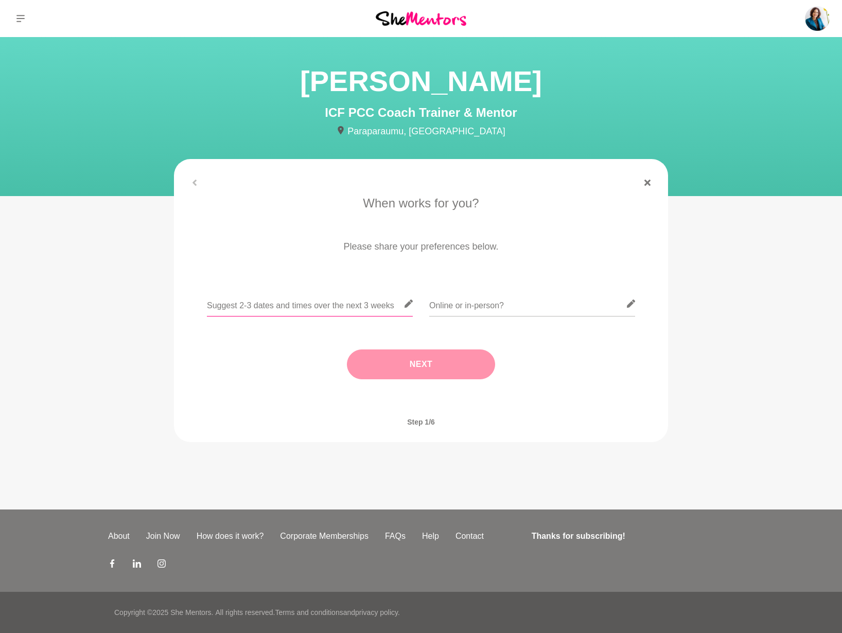
click at [335, 303] on input "text" at bounding box center [310, 303] width 206 height 25
type input "[DATE], Tue or [DATE] ([DATE] - [DATE])"
click at [450, 304] on input "text" at bounding box center [532, 303] width 206 height 25
type input "online"
click at [435, 365] on button "Next" at bounding box center [421, 364] width 148 height 30
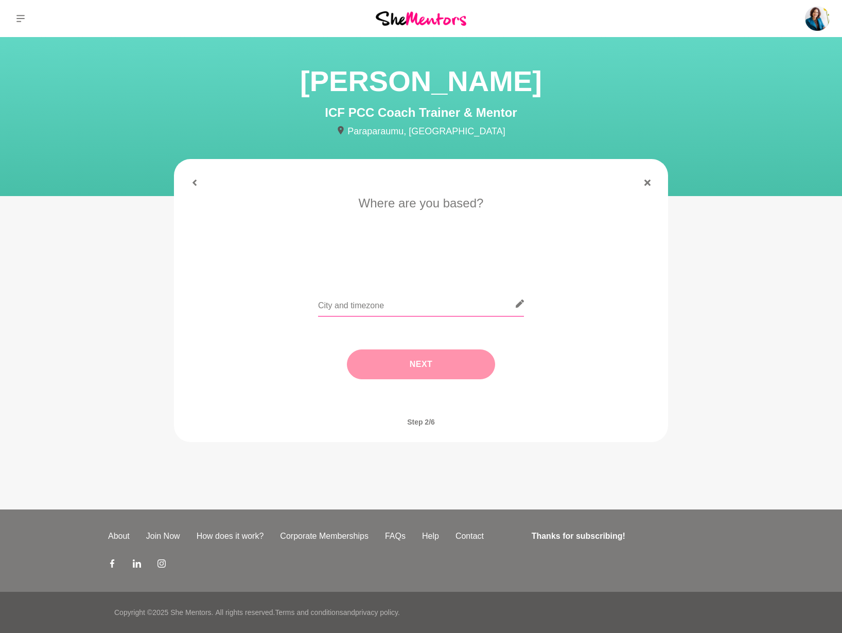
click at [410, 305] on input "text" at bounding box center [421, 303] width 206 height 25
type input "Brisbane AEST"
click at [424, 357] on button "Next" at bounding box center [421, 364] width 148 height 30
click at [347, 305] on input "text" at bounding box center [421, 303] width 206 height 25
click at [315, 255] on li "Let's do coffee" at bounding box center [311, 260] width 67 height 16
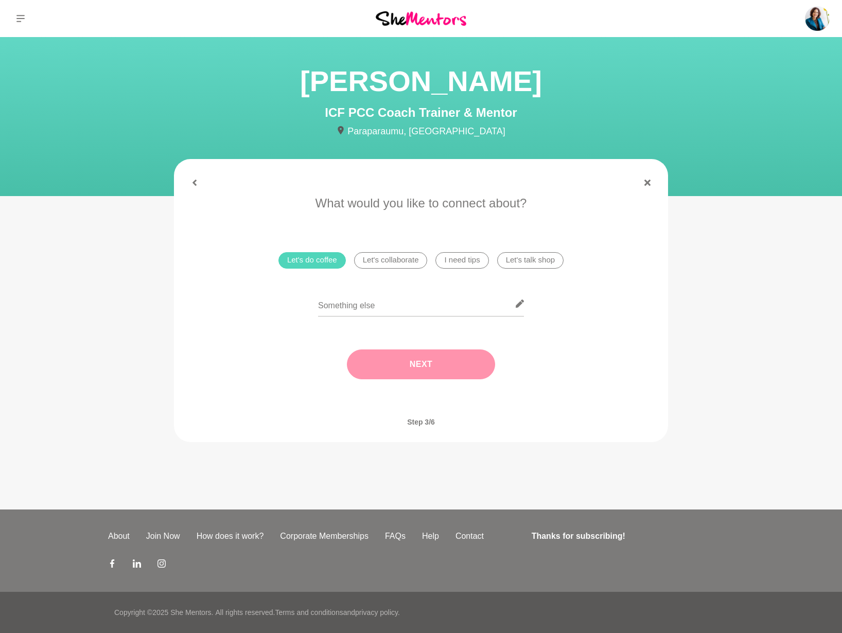
click at [404, 365] on button "Next" at bounding box center [421, 364] width 148 height 30
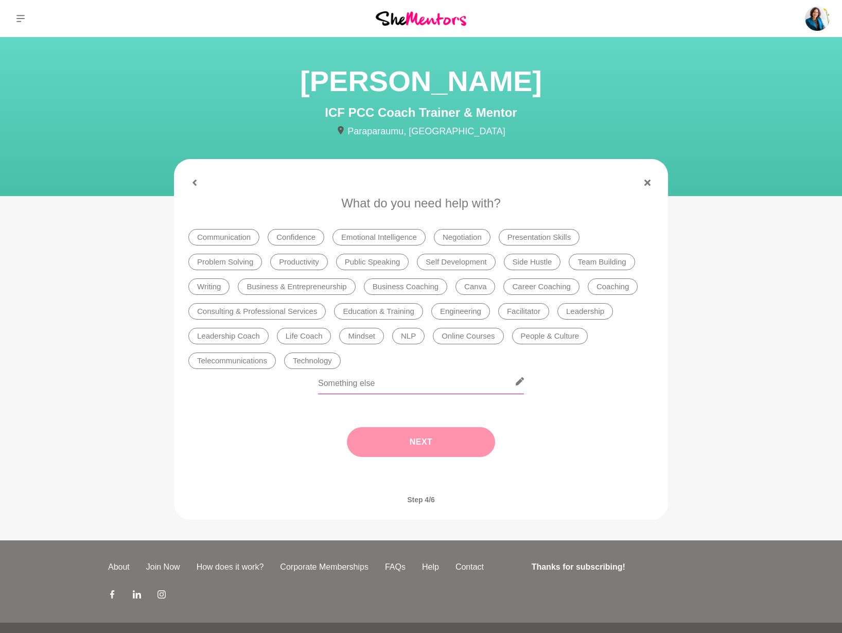
click at [383, 386] on input "text" at bounding box center [421, 381] width 206 height 25
type input "Would love to get to know more about your journey"
click at [392, 435] on button "Next" at bounding box center [421, 442] width 148 height 30
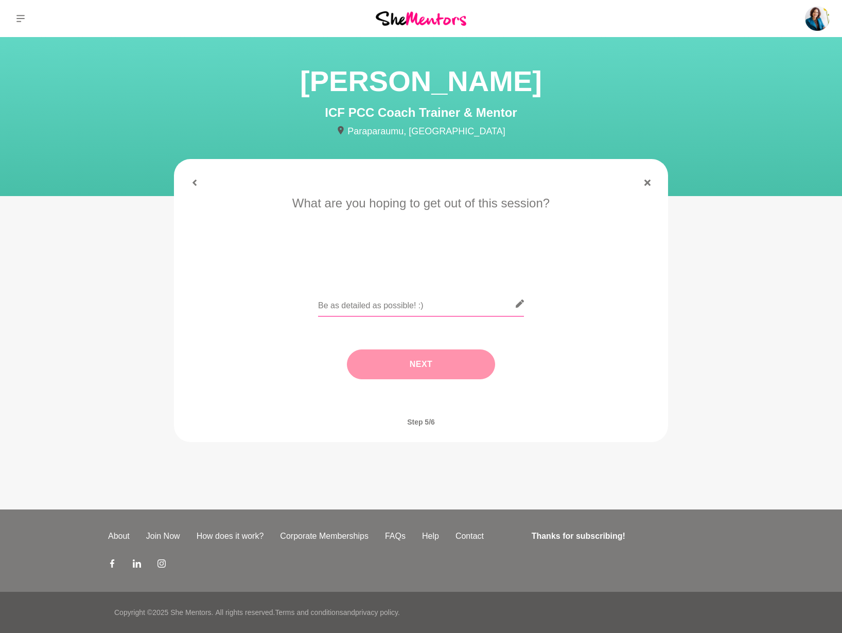
click at [369, 310] on input "text" at bounding box center [421, 303] width 206 height 25
type input "I love your profile and I'm interested in the conversation around feminine lead…"
click at [441, 365] on button "Next" at bounding box center [421, 364] width 148 height 30
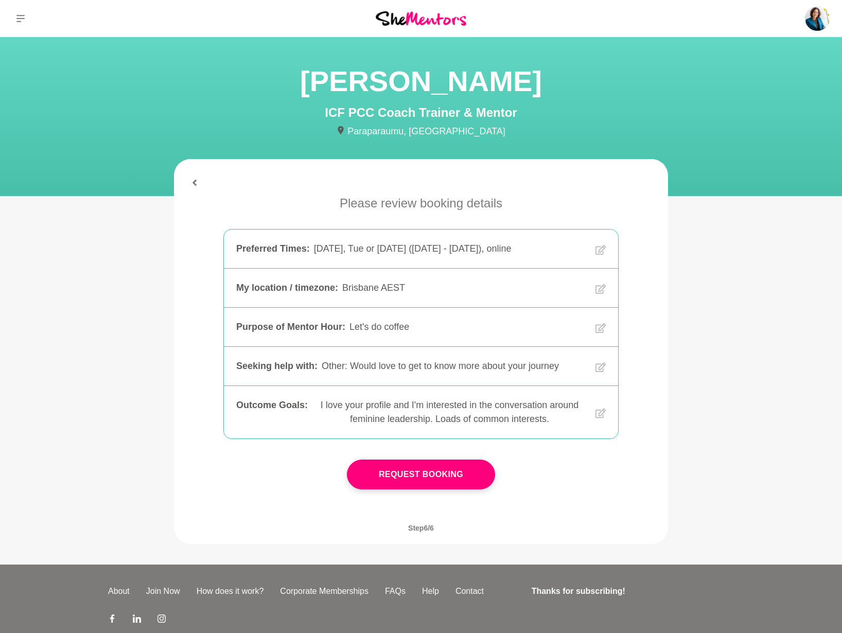
scroll to position [1, 0]
click at [416, 481] on button "Request Booking" at bounding box center [421, 474] width 148 height 30
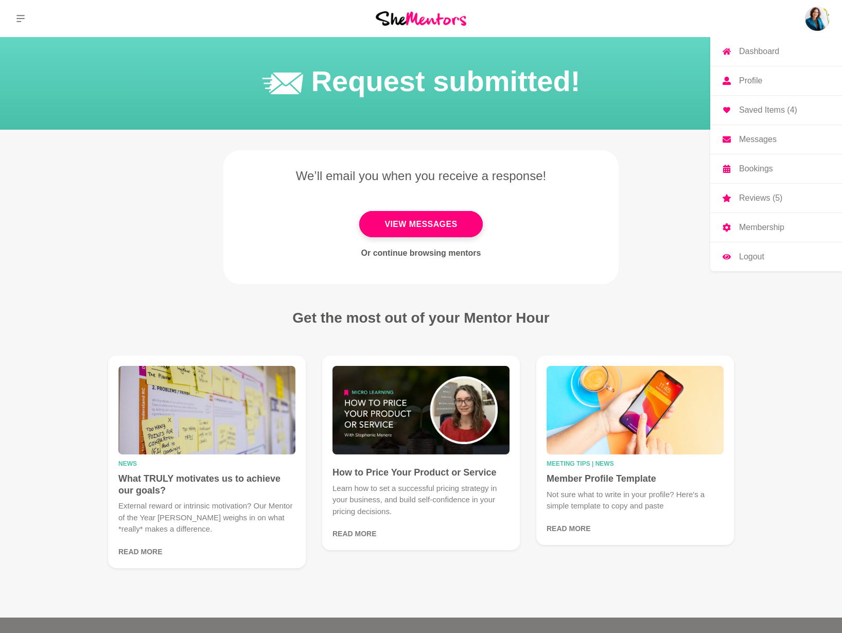
click at [739, 85] on p "Profile" at bounding box center [750, 81] width 23 height 8
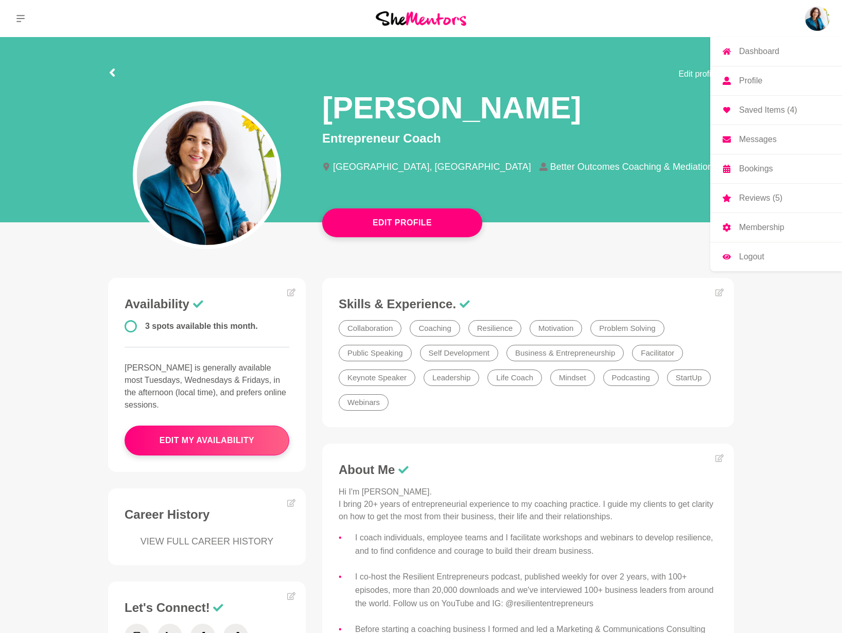
click at [762, 51] on p "Dashboard" at bounding box center [759, 51] width 40 height 8
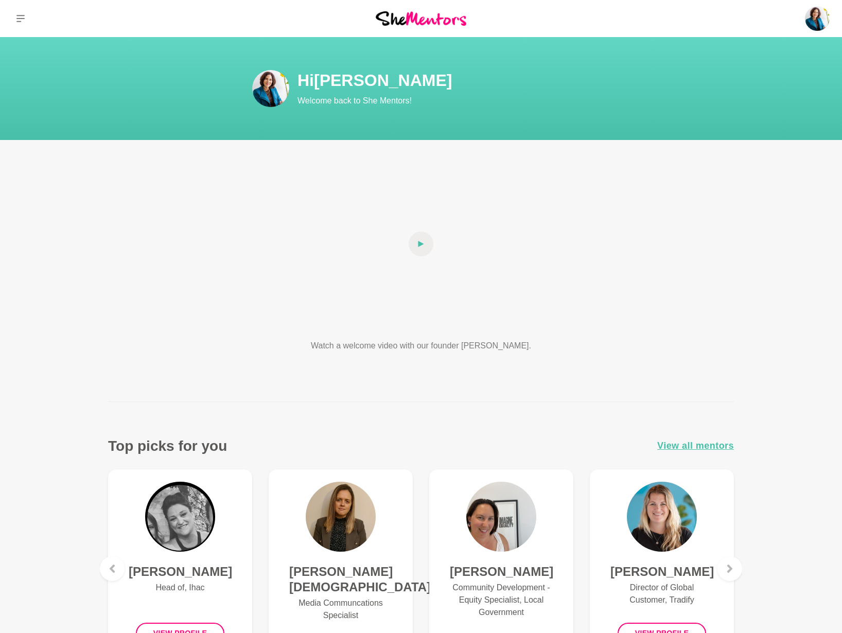
click at [289, 79] on div at bounding box center [235, 88] width 123 height 37
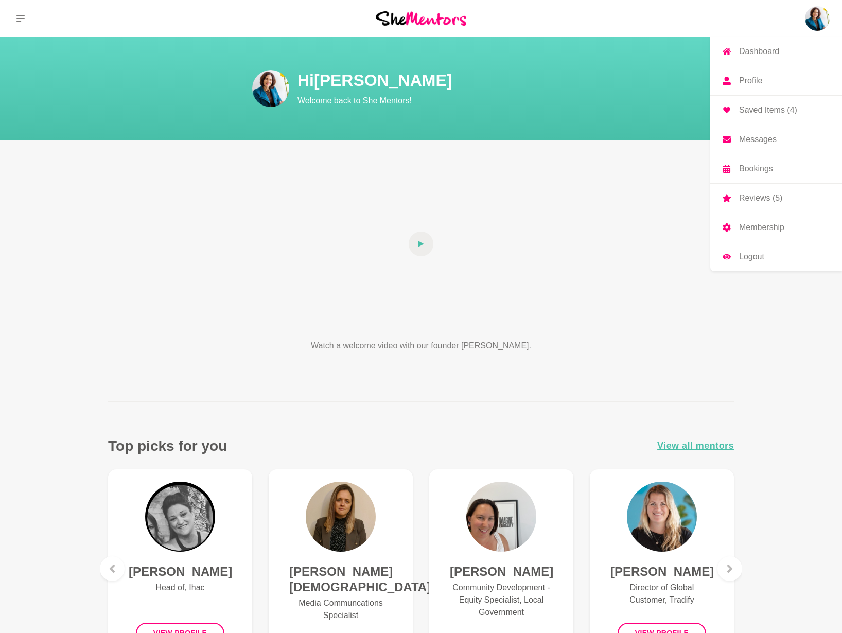
click at [752, 170] on p "Bookings" at bounding box center [756, 169] width 34 height 8
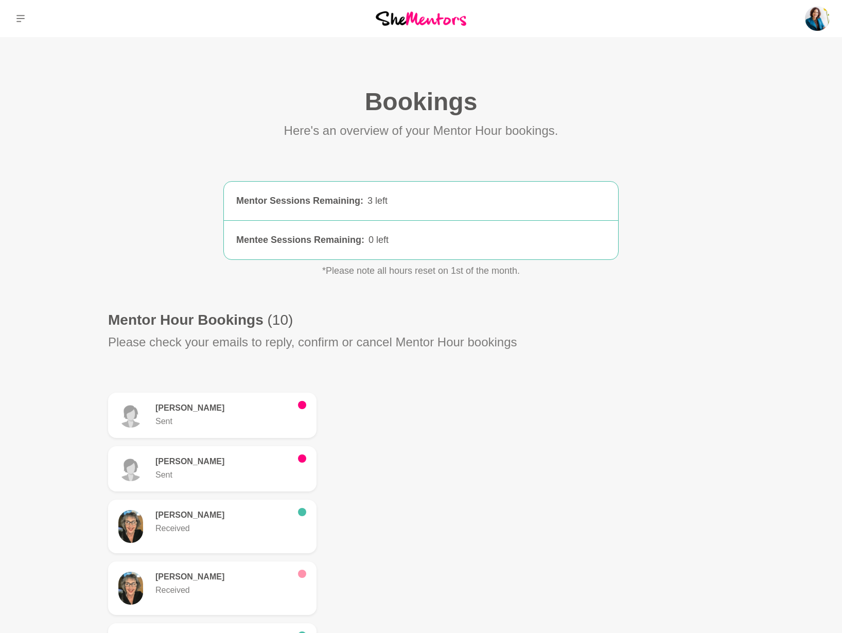
click at [670, 147] on section "Bookings (0) Here's an overview of your Mentor Hour bookings. Mentor Sessions R…" at bounding box center [421, 532] width 659 height 892
click at [754, 258] on p "Logout" at bounding box center [751, 257] width 25 height 8
